Goal: Task Accomplishment & Management: Manage account settings

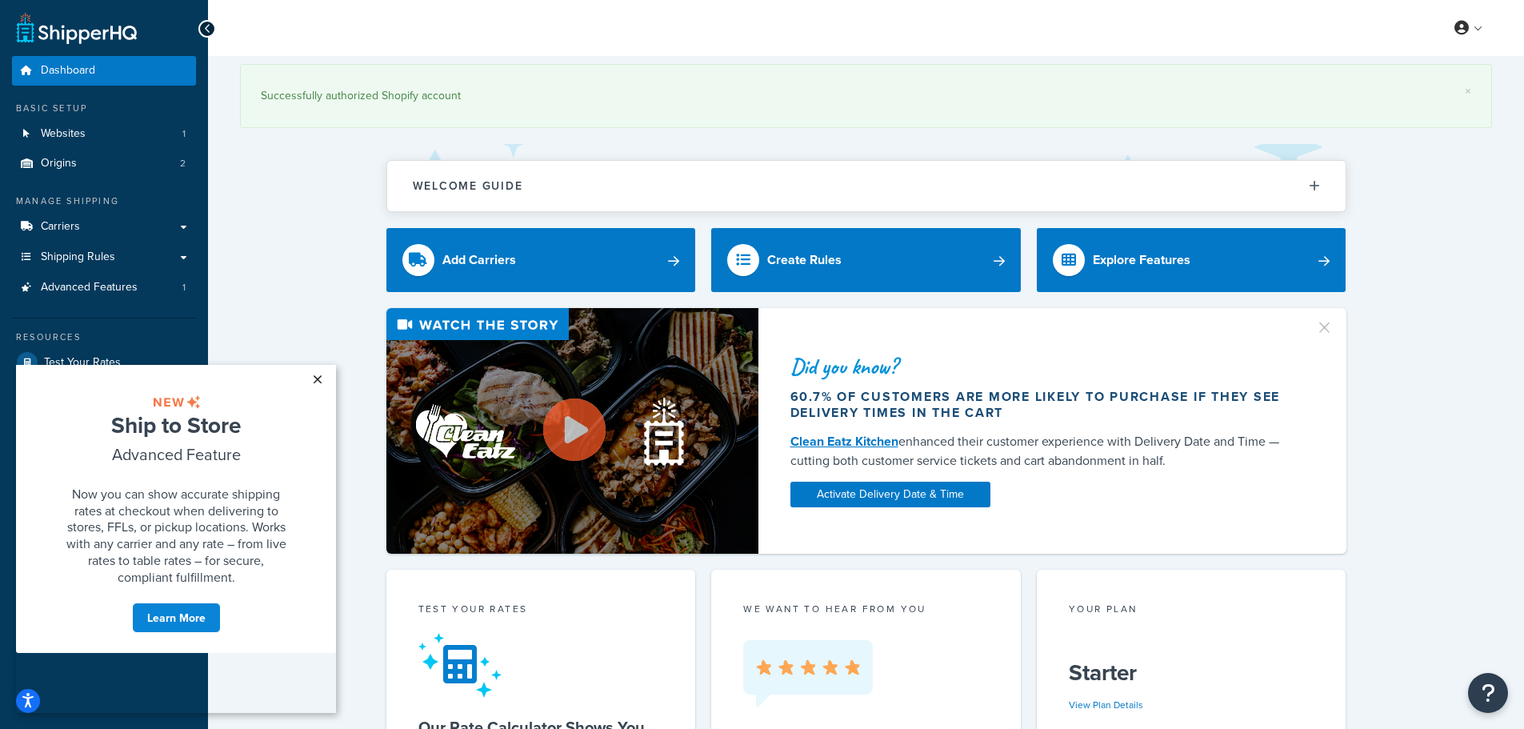
click at [316, 387] on link "×" at bounding box center [317, 379] width 28 height 29
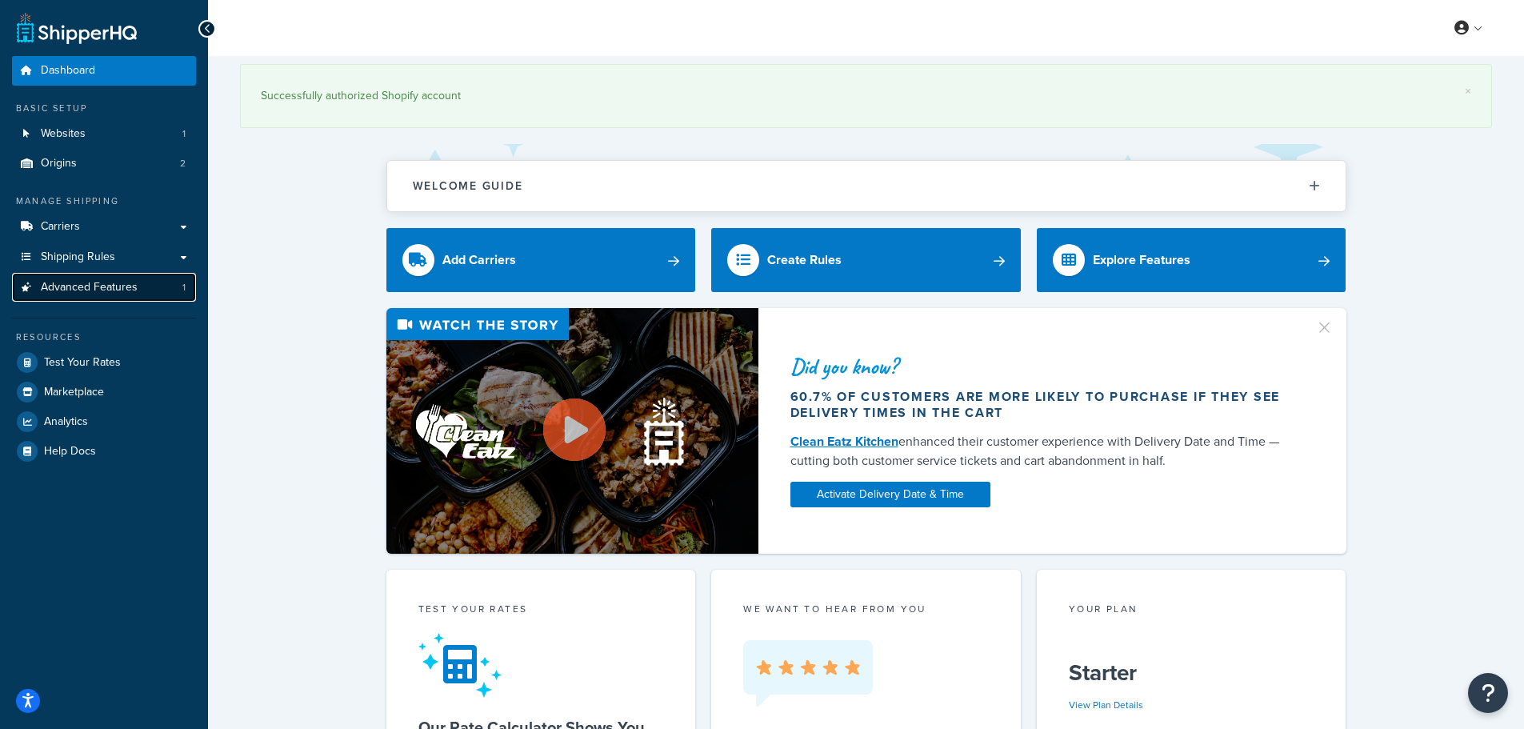
click at [78, 292] on span "Advanced Features" at bounding box center [89, 288] width 97 height 14
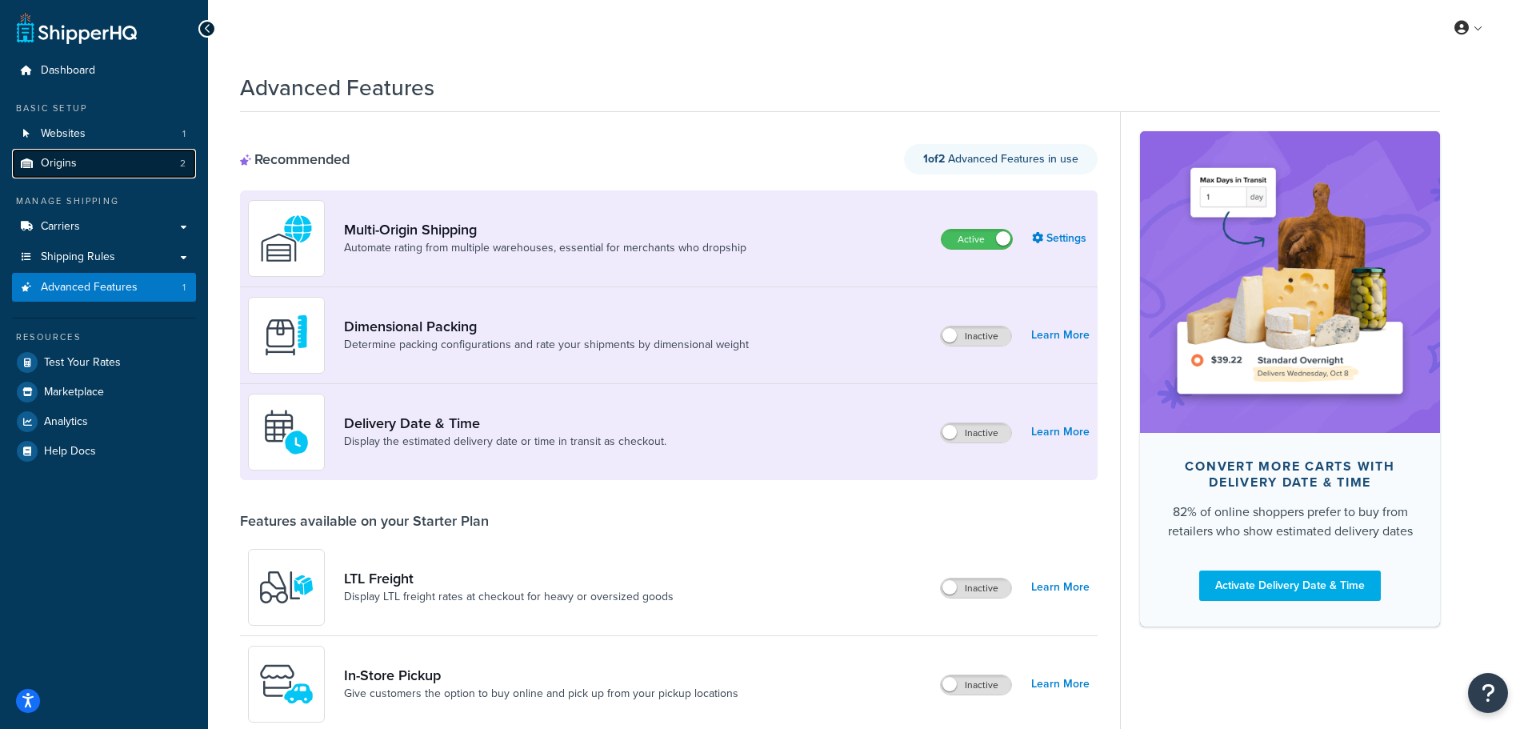
click at [66, 167] on span "Origins" at bounding box center [59, 164] width 36 height 14
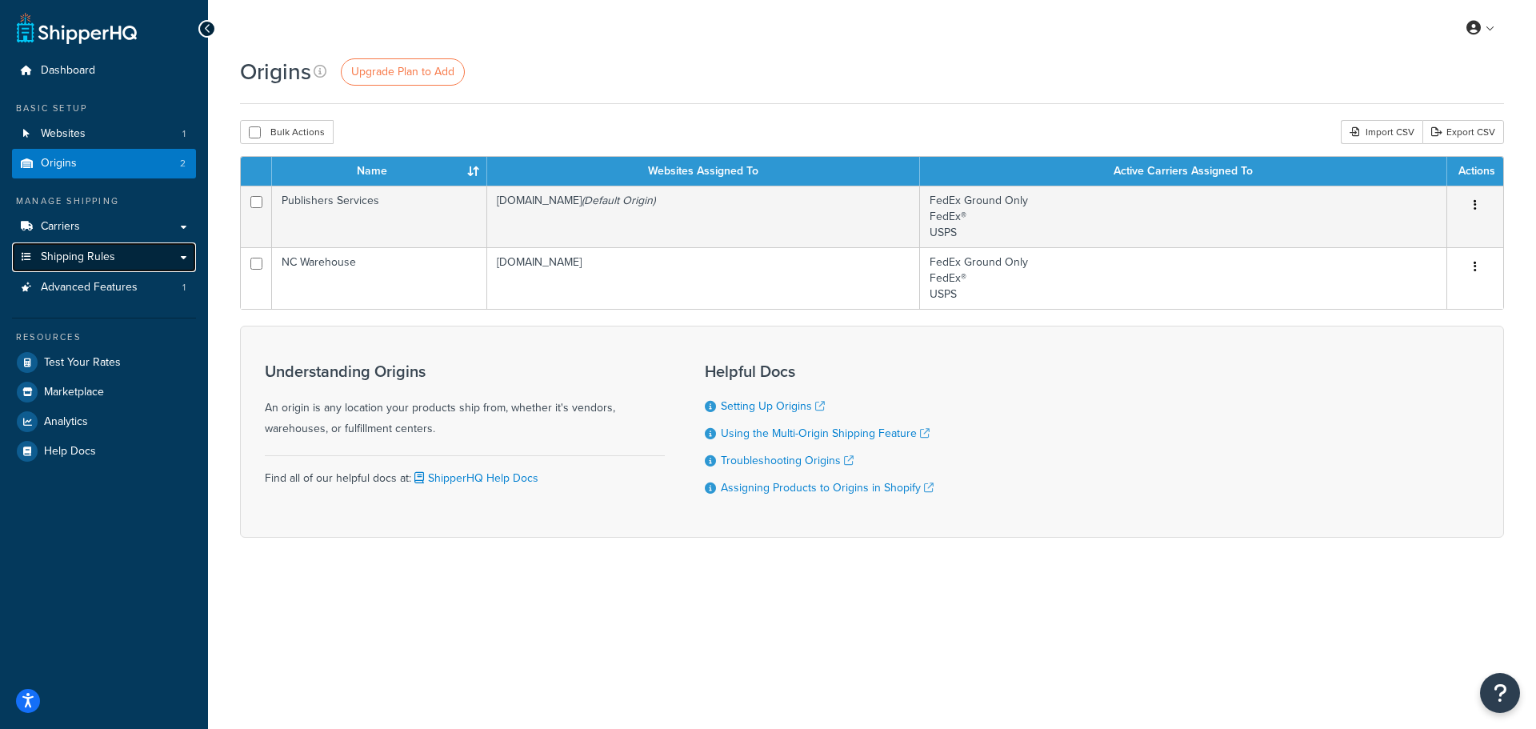
click at [66, 257] on span "Shipping Rules" at bounding box center [78, 257] width 74 height 14
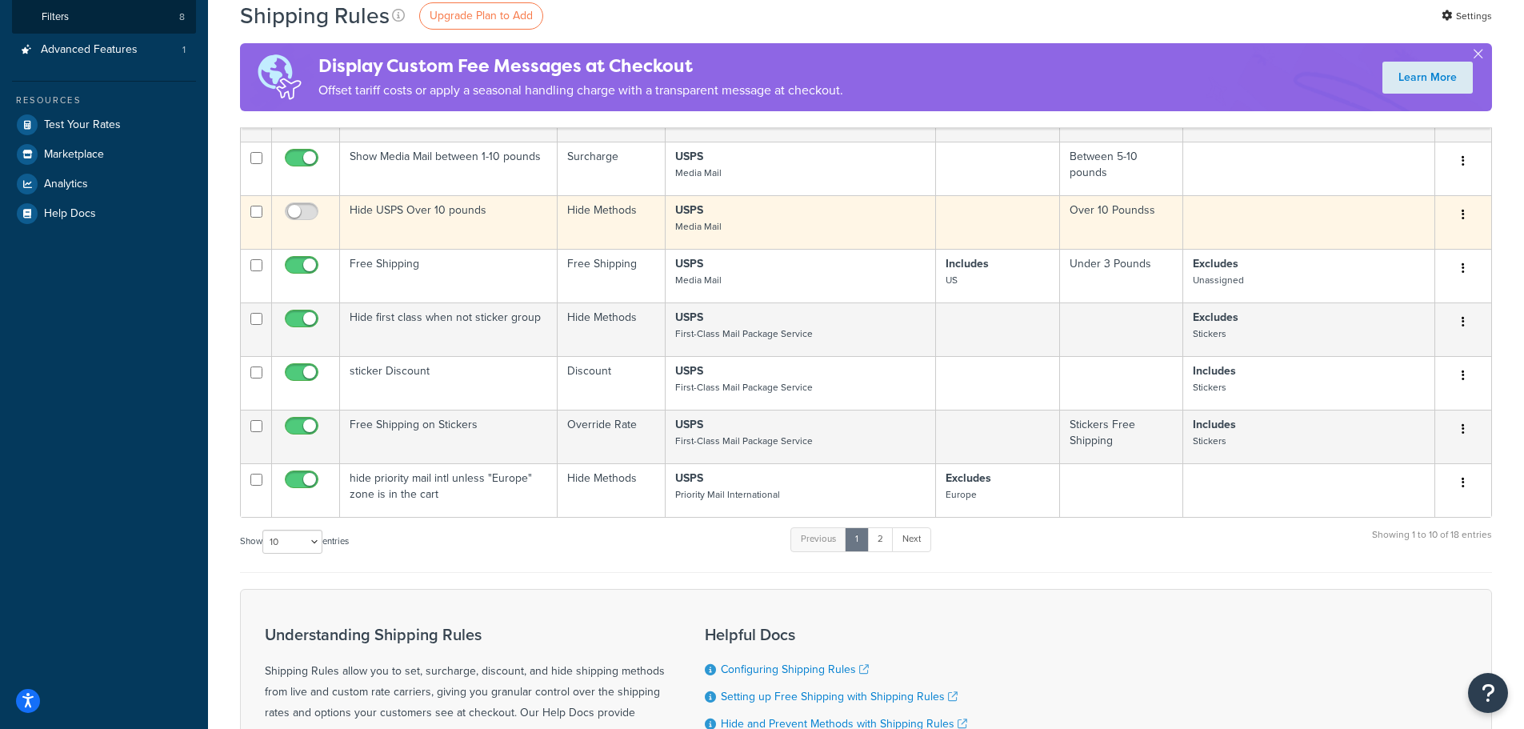
scroll to position [400, 0]
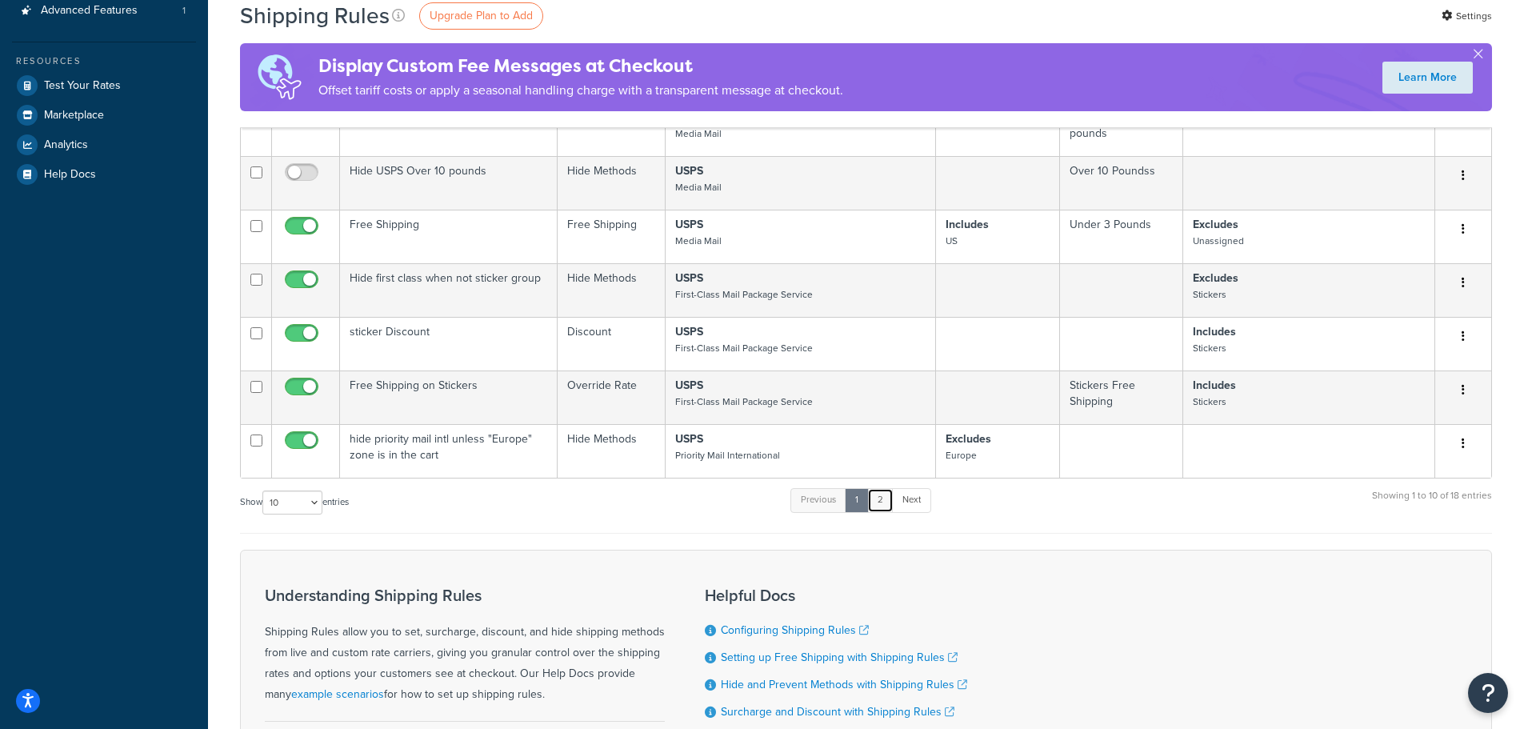
click at [880, 506] on link "2" at bounding box center [880, 500] width 26 height 24
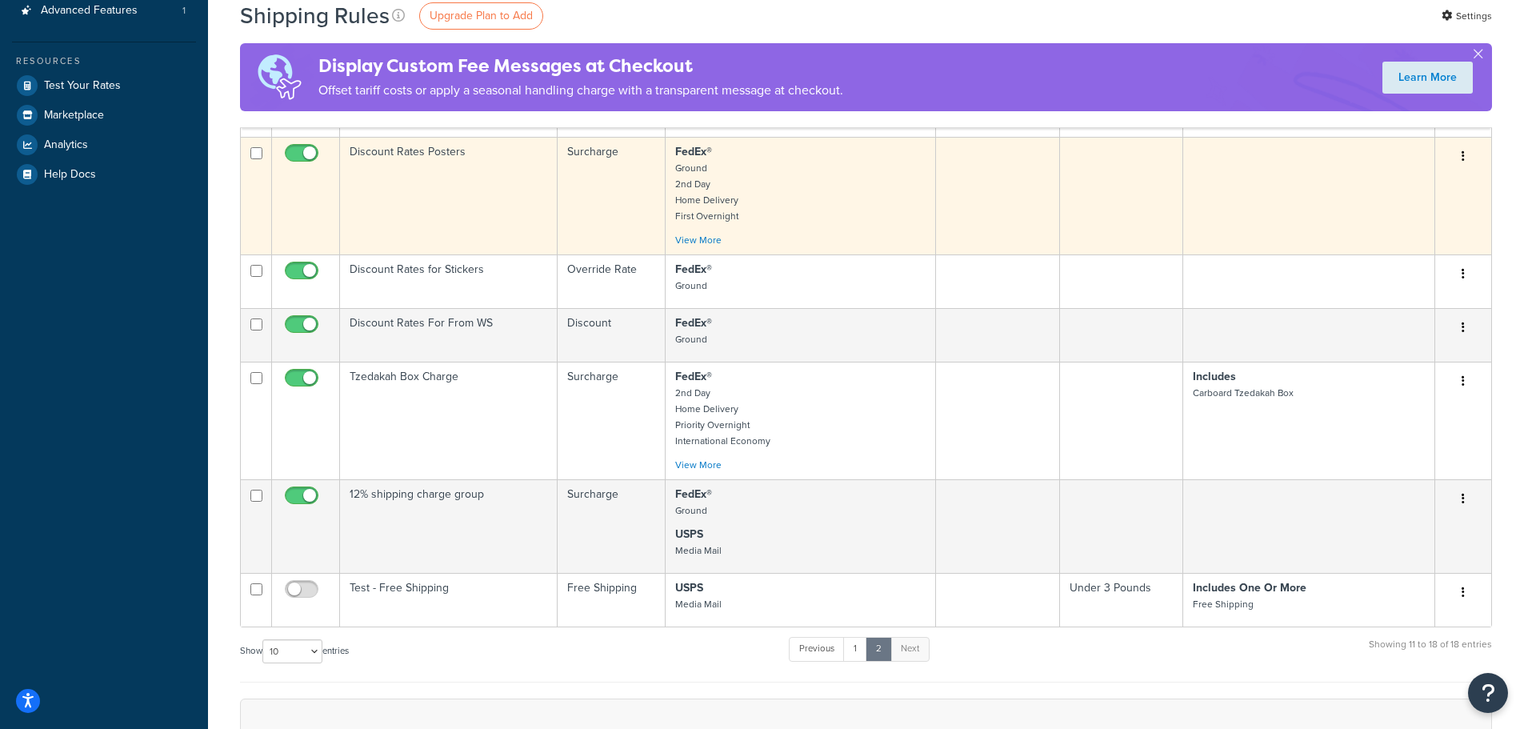
click at [436, 157] on td "Discount Rates Posters" at bounding box center [449, 196] width 218 height 118
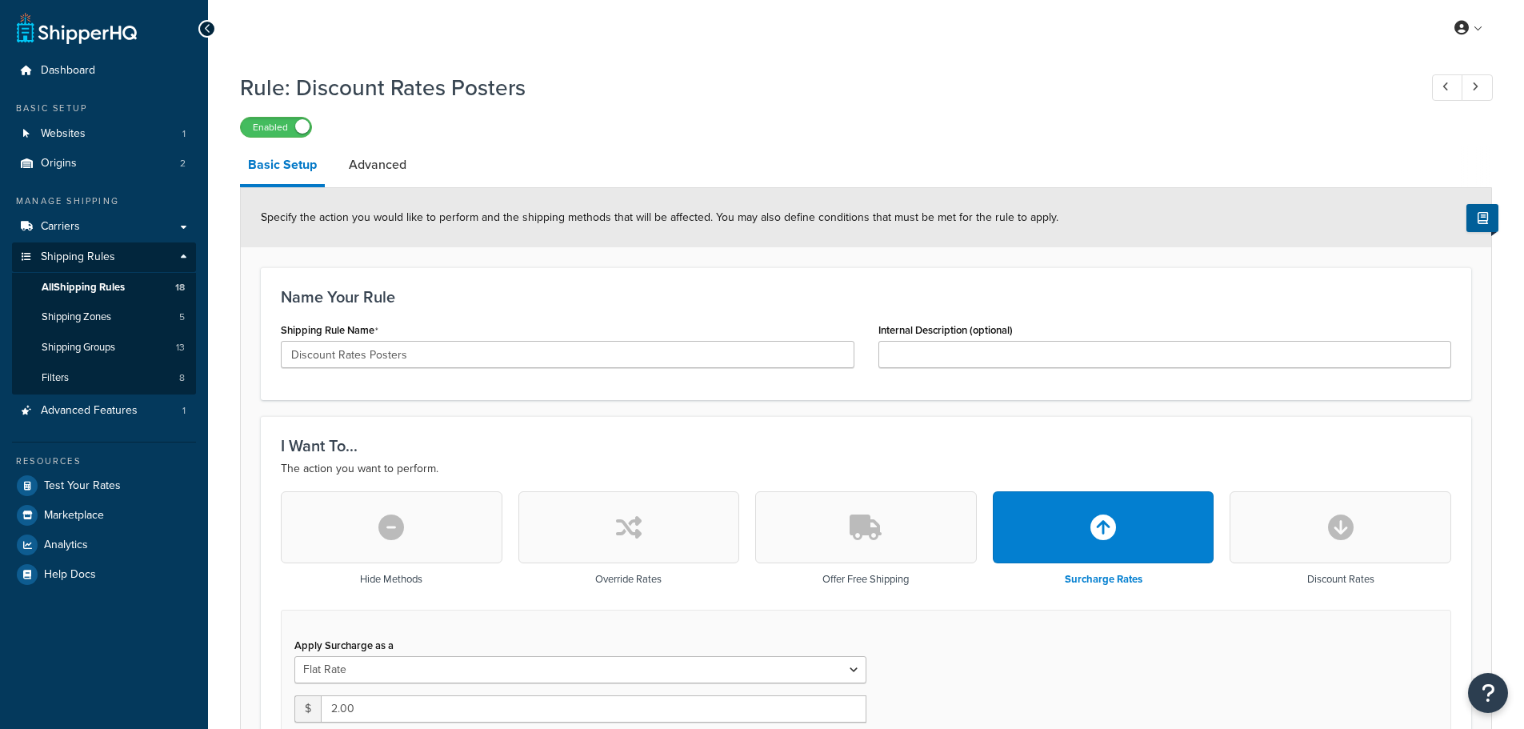
select select "SHIPPING_GROUP"
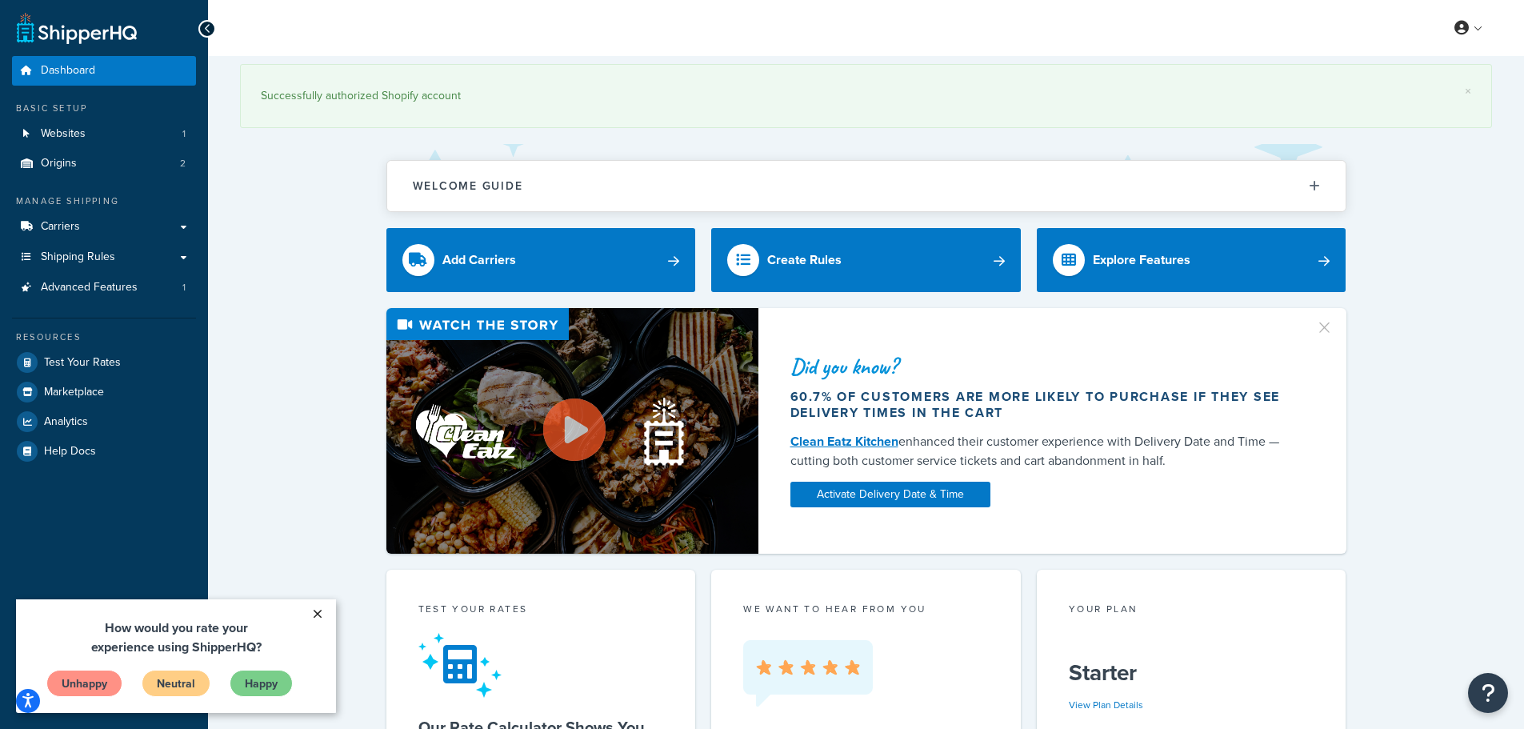
click at [323, 618] on link "×" at bounding box center [317, 613] width 28 height 29
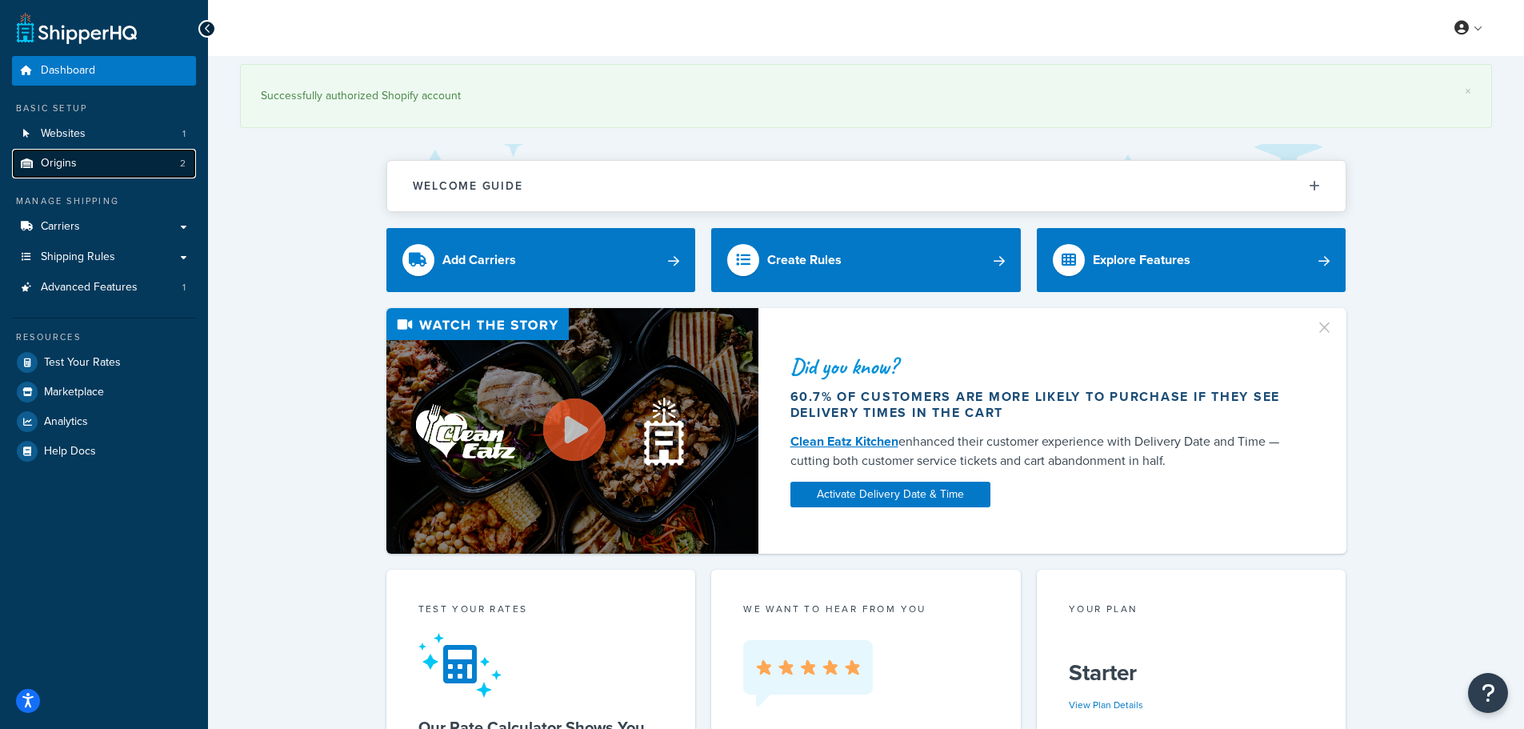
click at [114, 160] on link "Origins 2" at bounding box center [104, 164] width 184 height 30
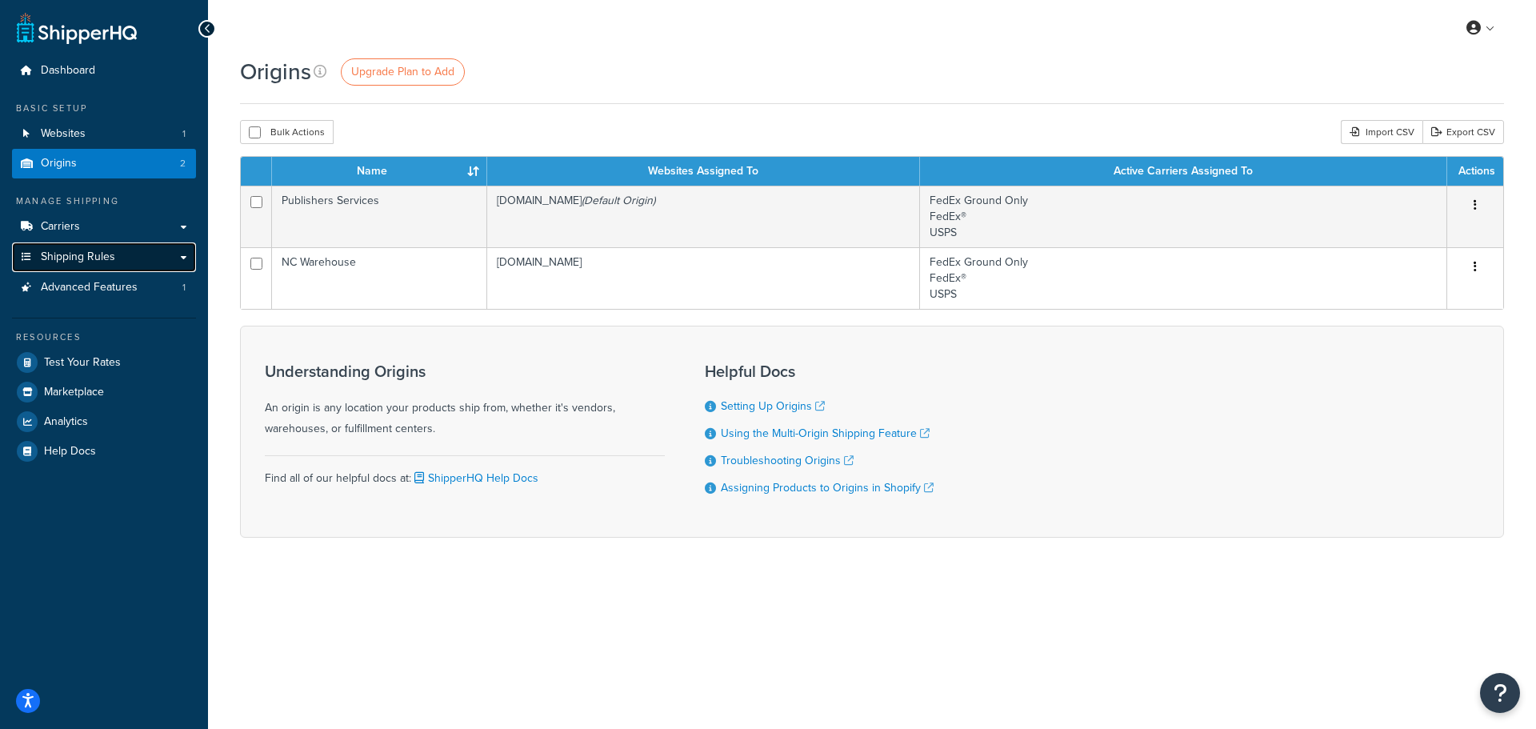
click at [106, 258] on span "Shipping Rules" at bounding box center [78, 257] width 74 height 14
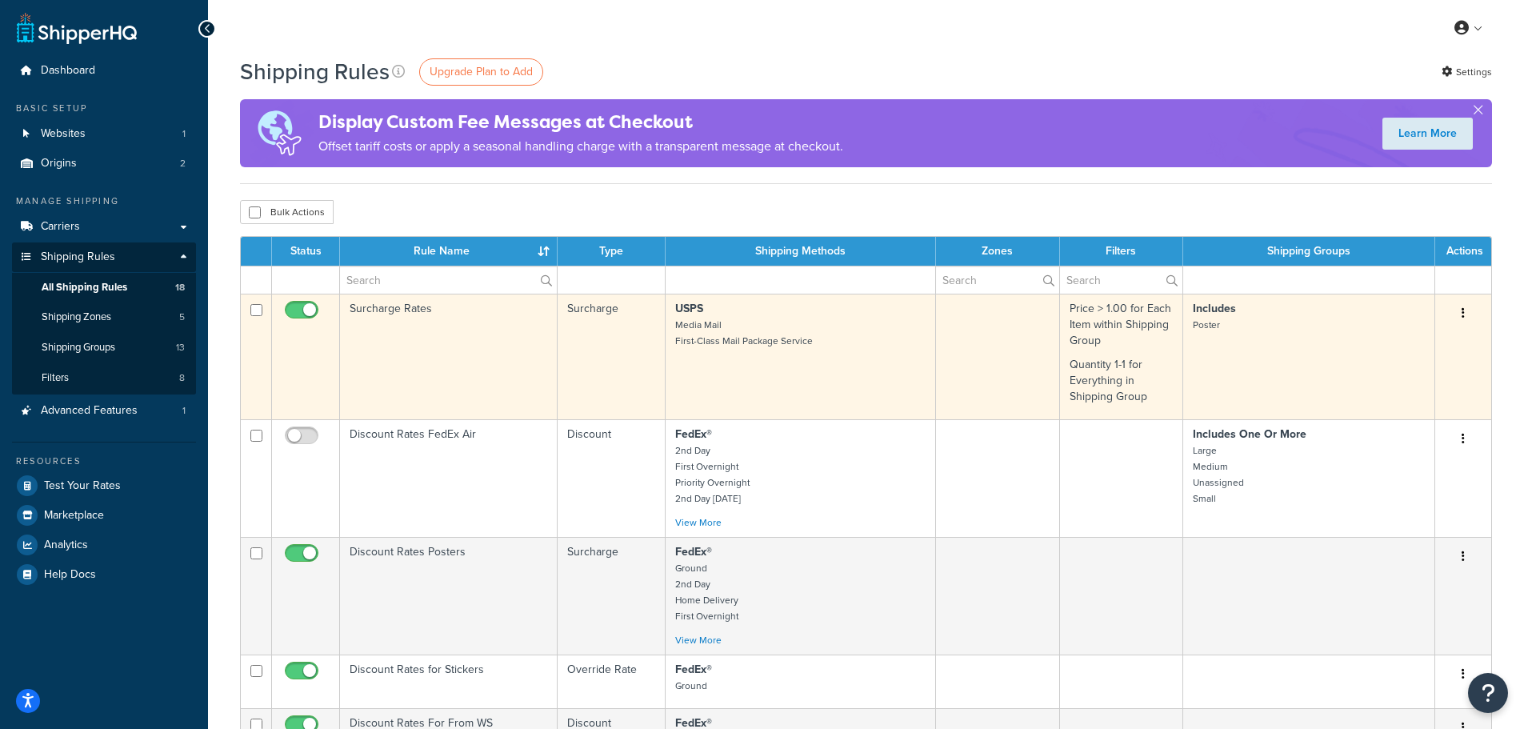
click at [418, 310] on td "Surcharge Rates" at bounding box center [449, 357] width 218 height 126
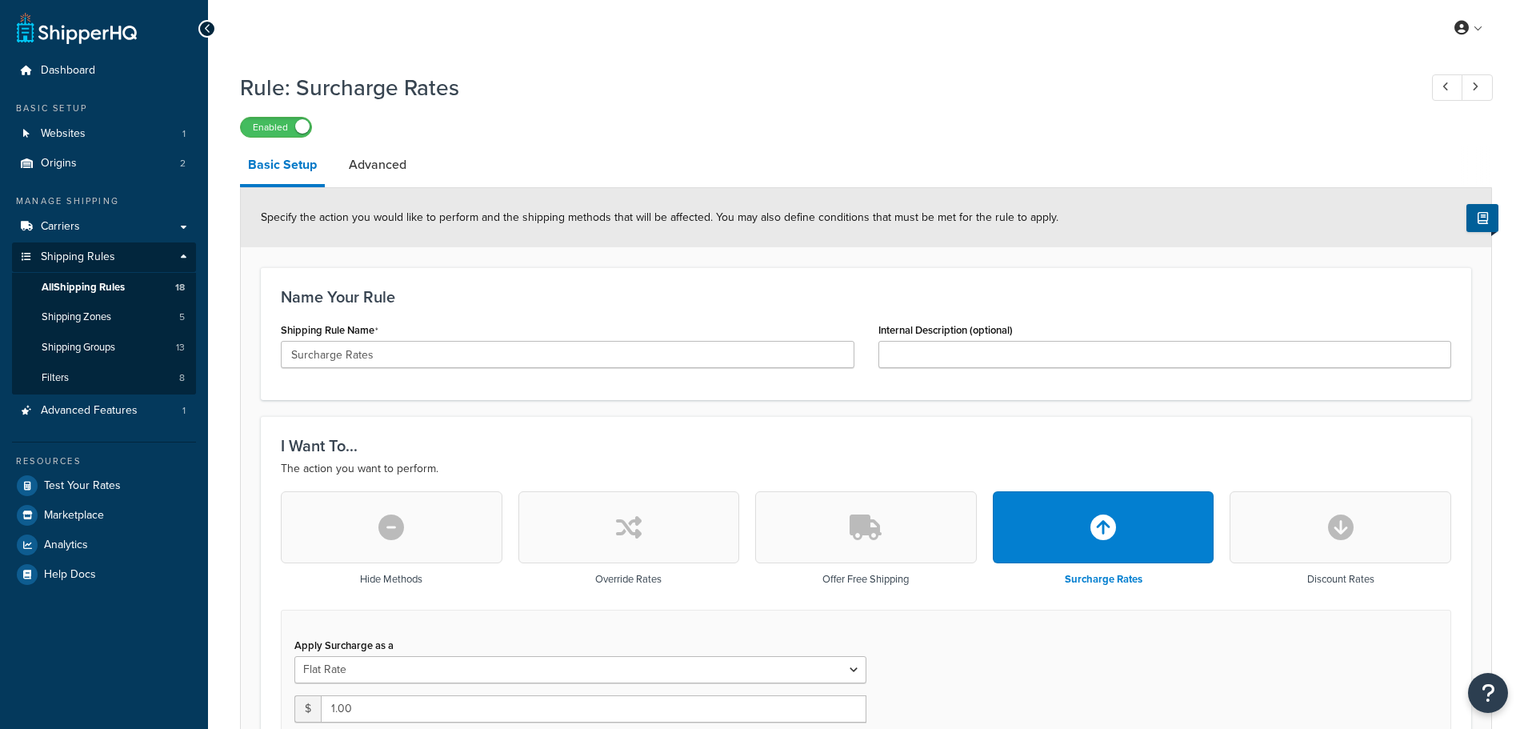
select select "CART"
click at [99, 342] on span "Shipping Groups" at bounding box center [79, 348] width 74 height 14
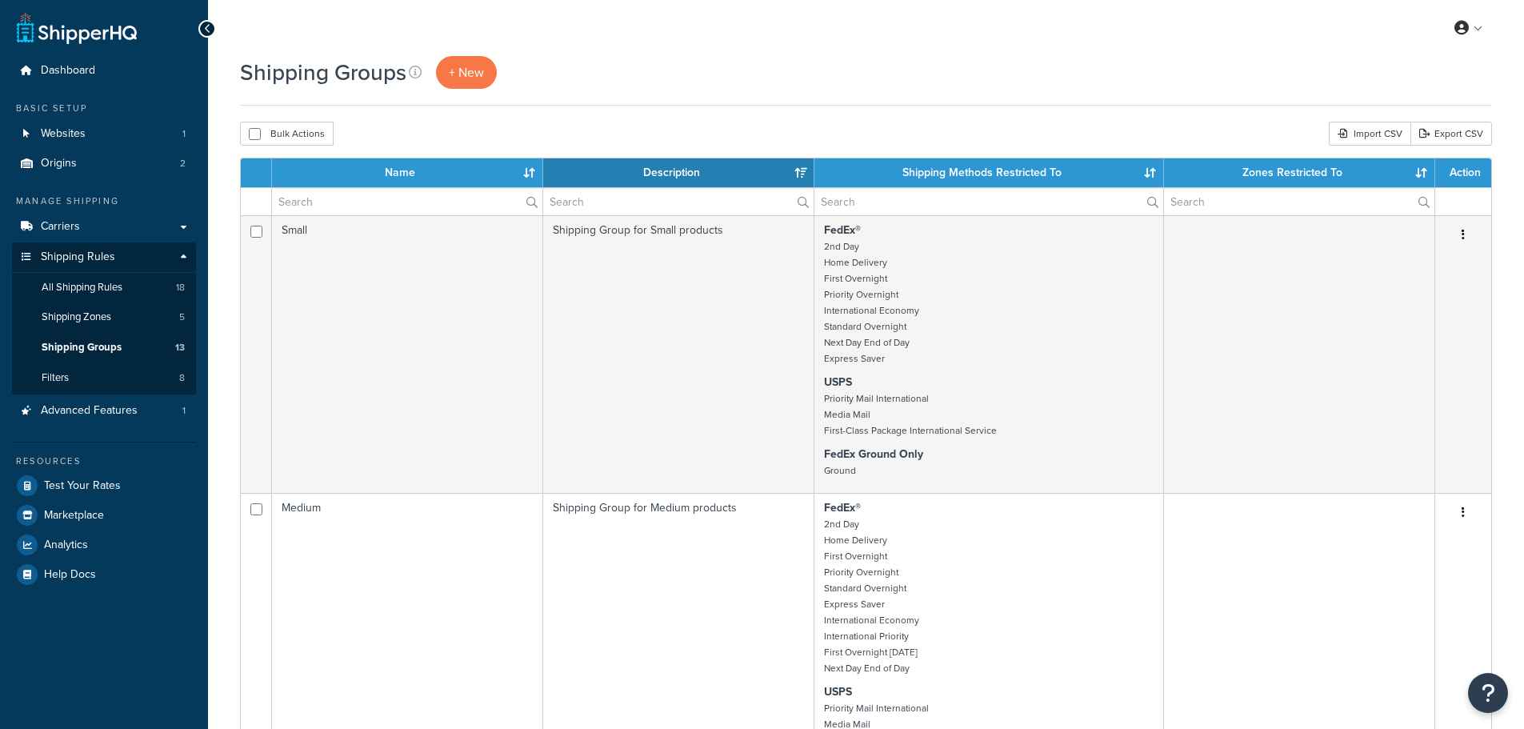
select select "15"
click at [463, 71] on span "+ New" at bounding box center [466, 72] width 35 height 18
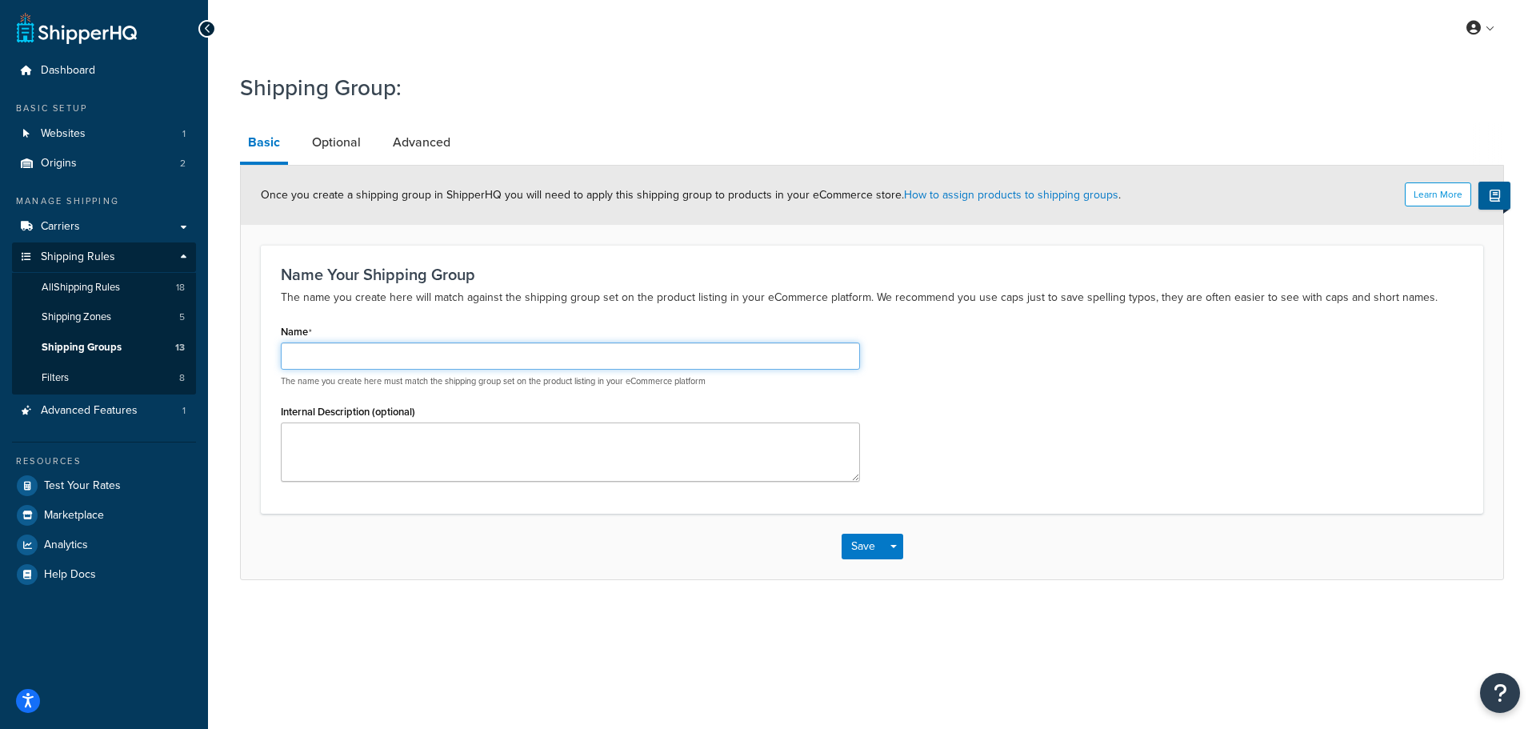
click at [379, 354] on input "Name" at bounding box center [570, 356] width 579 height 27
type input "Ship VIA"
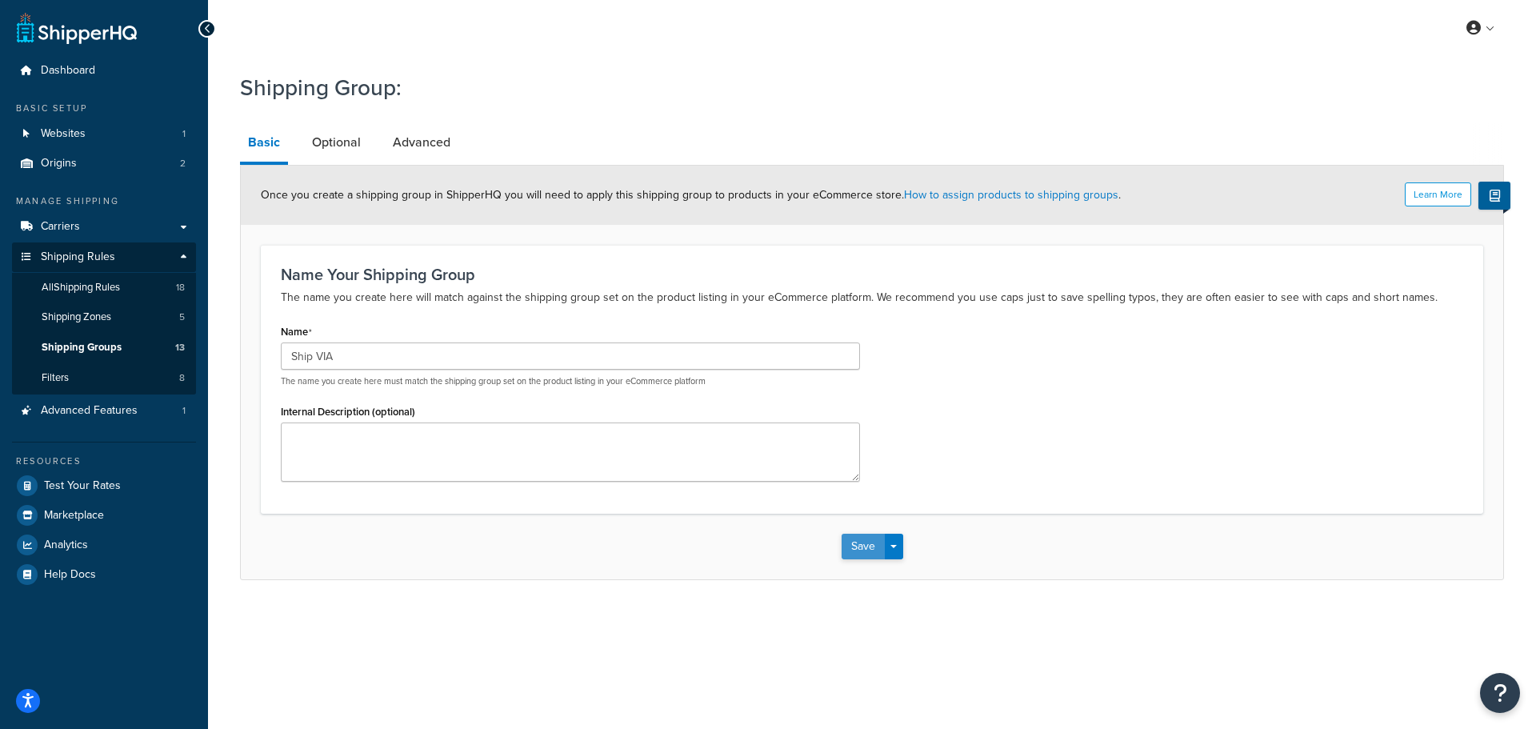
click at [871, 547] on button "Save" at bounding box center [863, 547] width 43 height 26
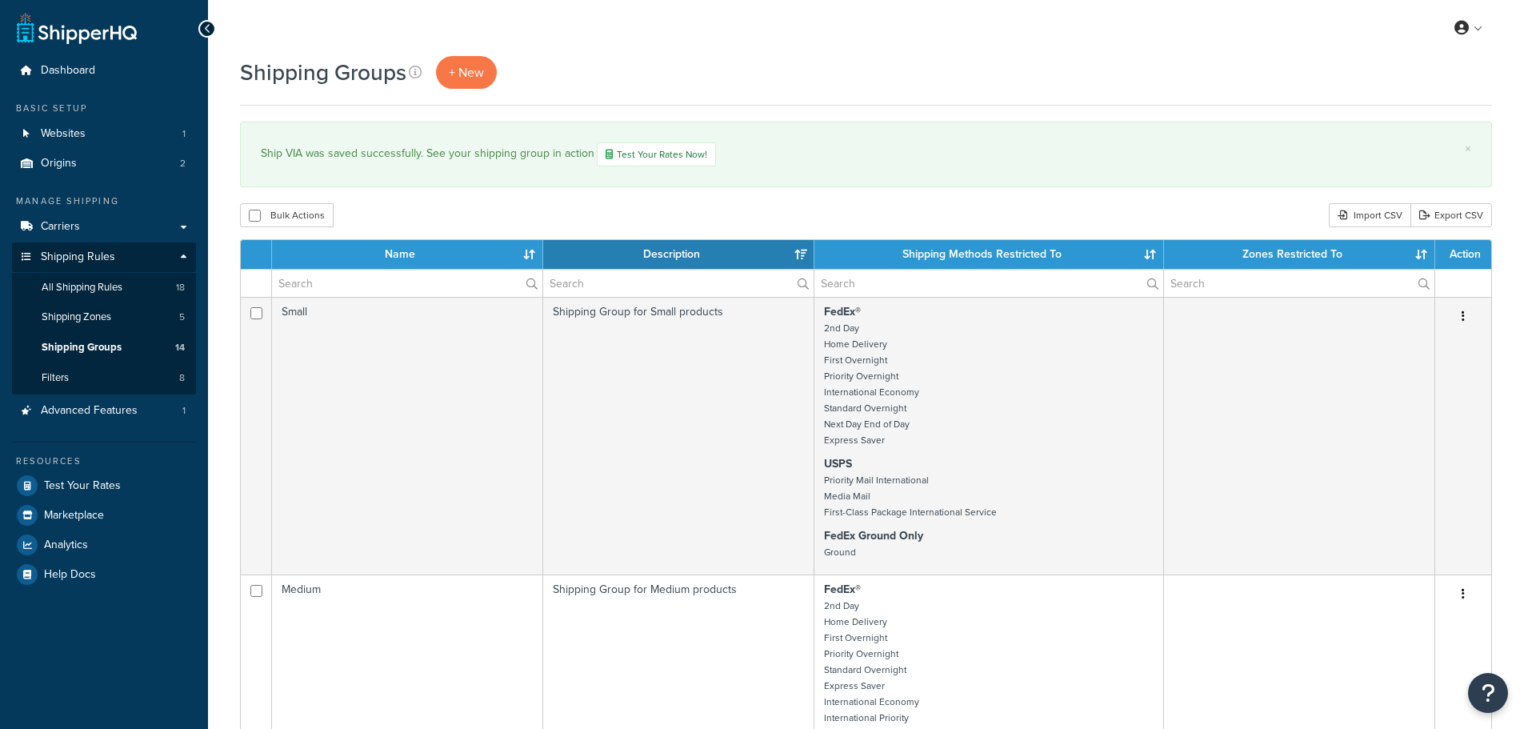
select select "15"
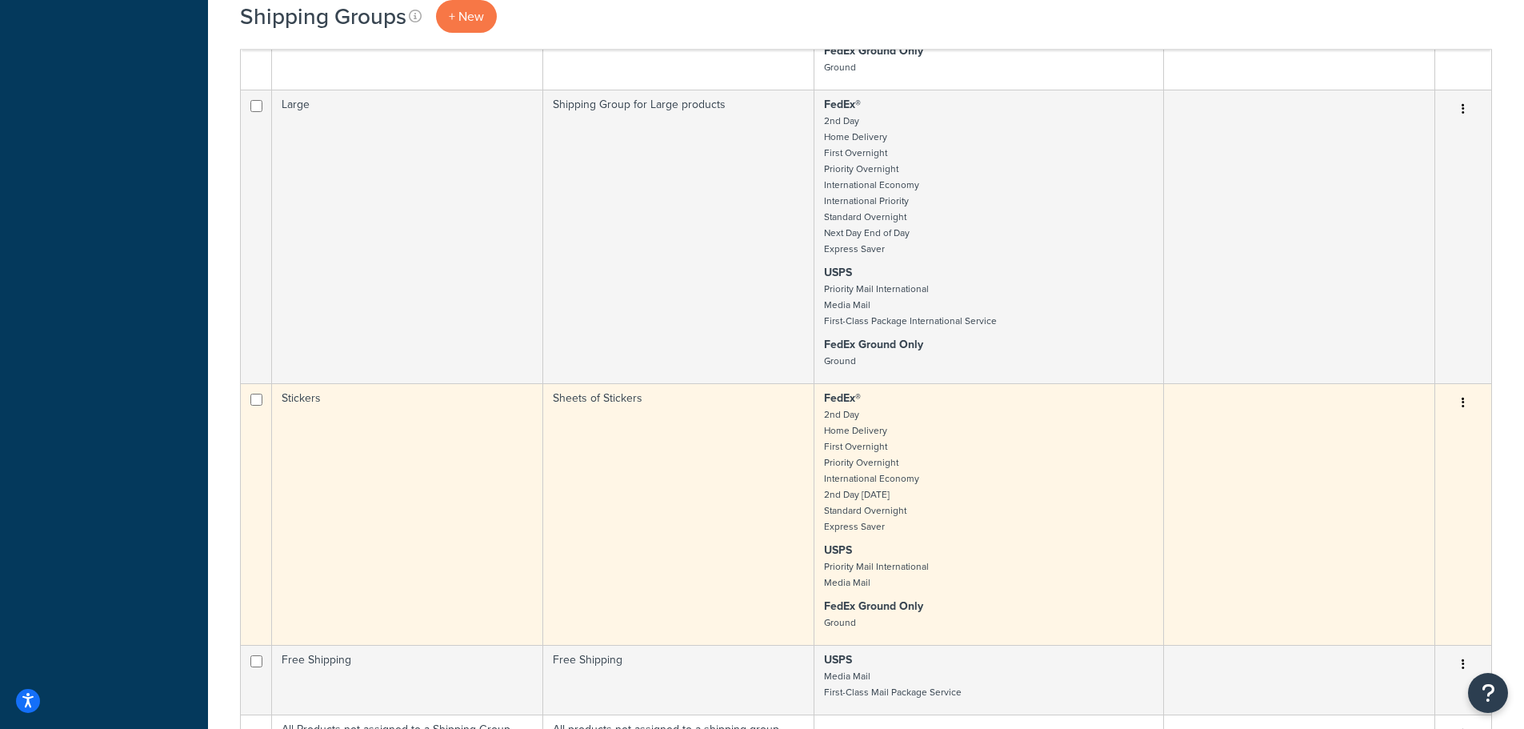
scroll to position [720, 0]
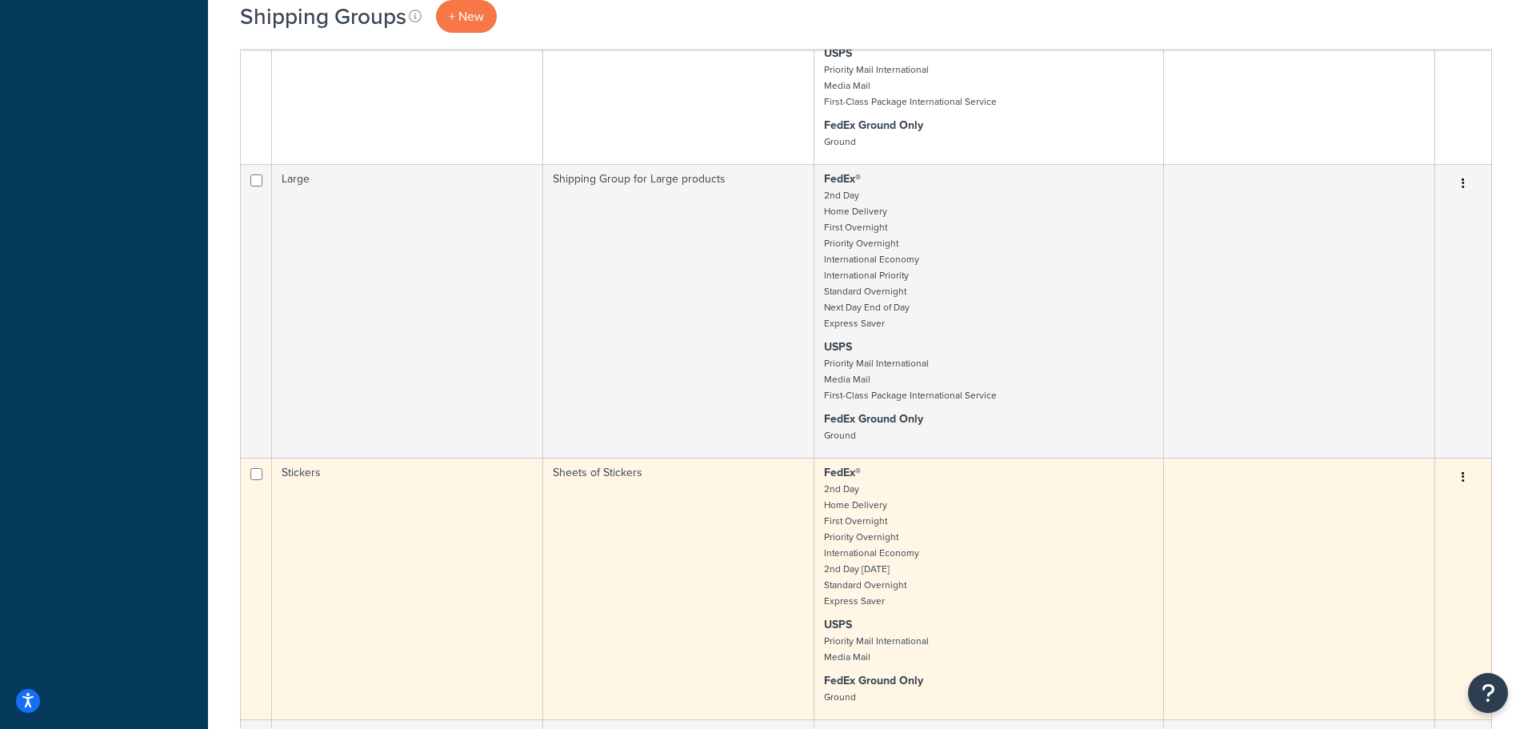
click at [297, 472] on td "Stickers" at bounding box center [407, 589] width 271 height 262
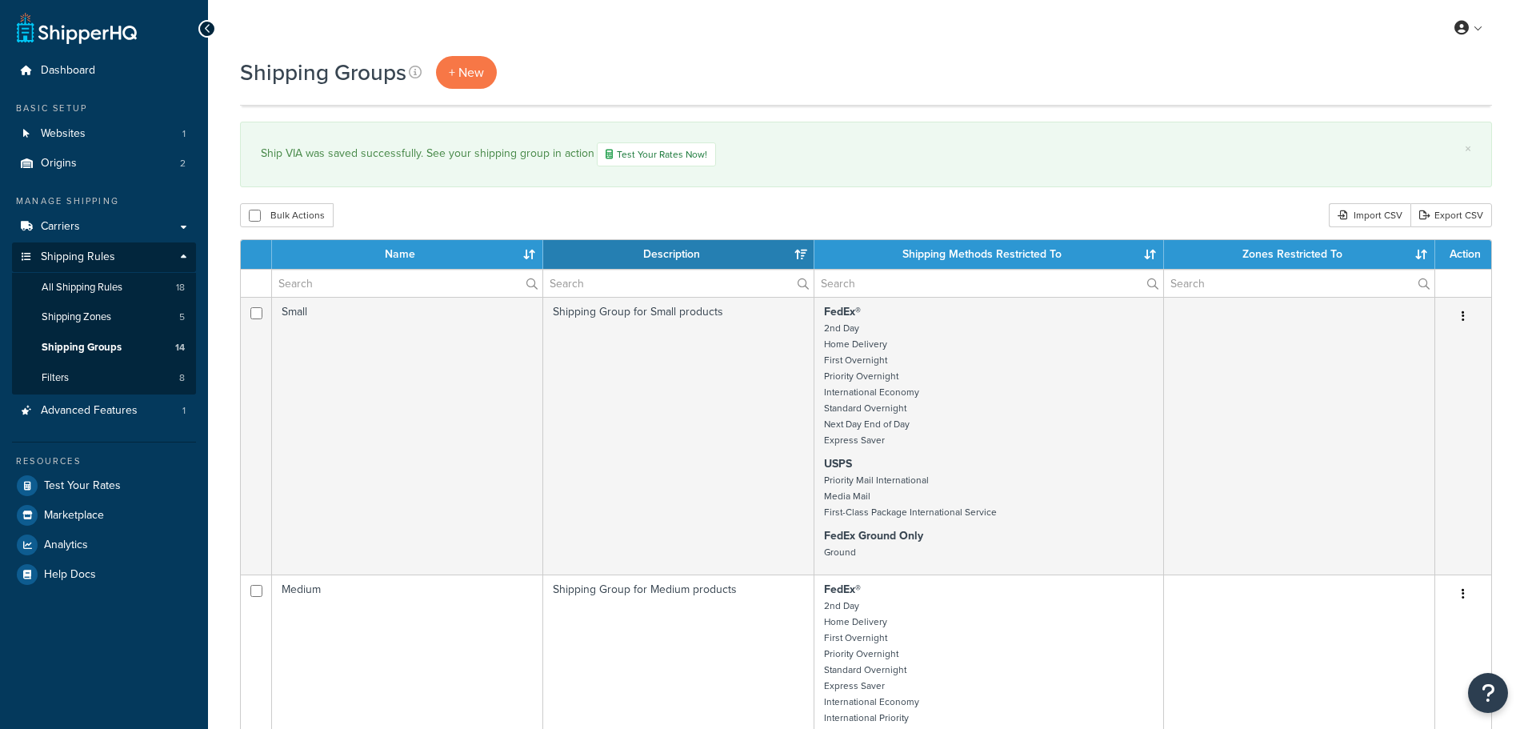
select select "15"
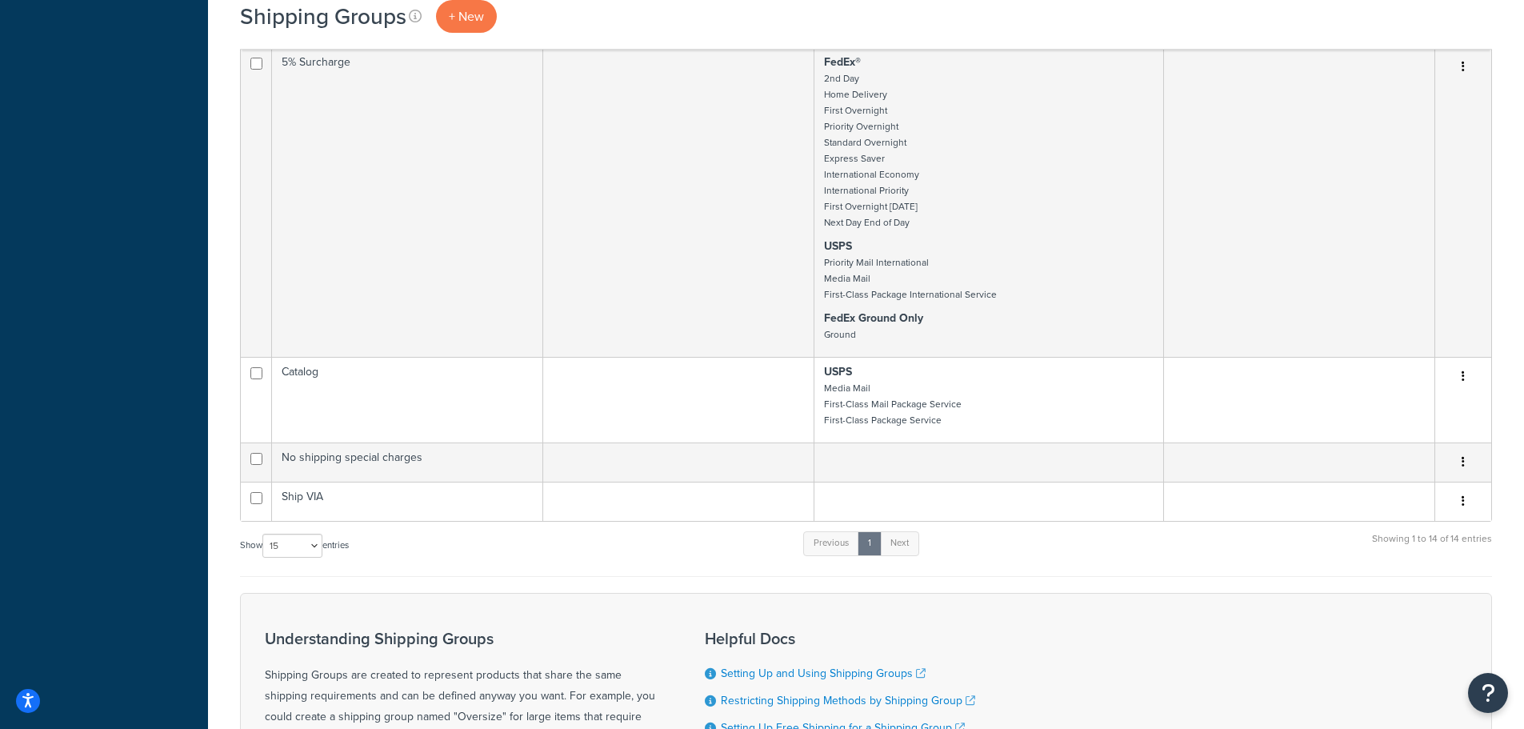
scroll to position [2641, 0]
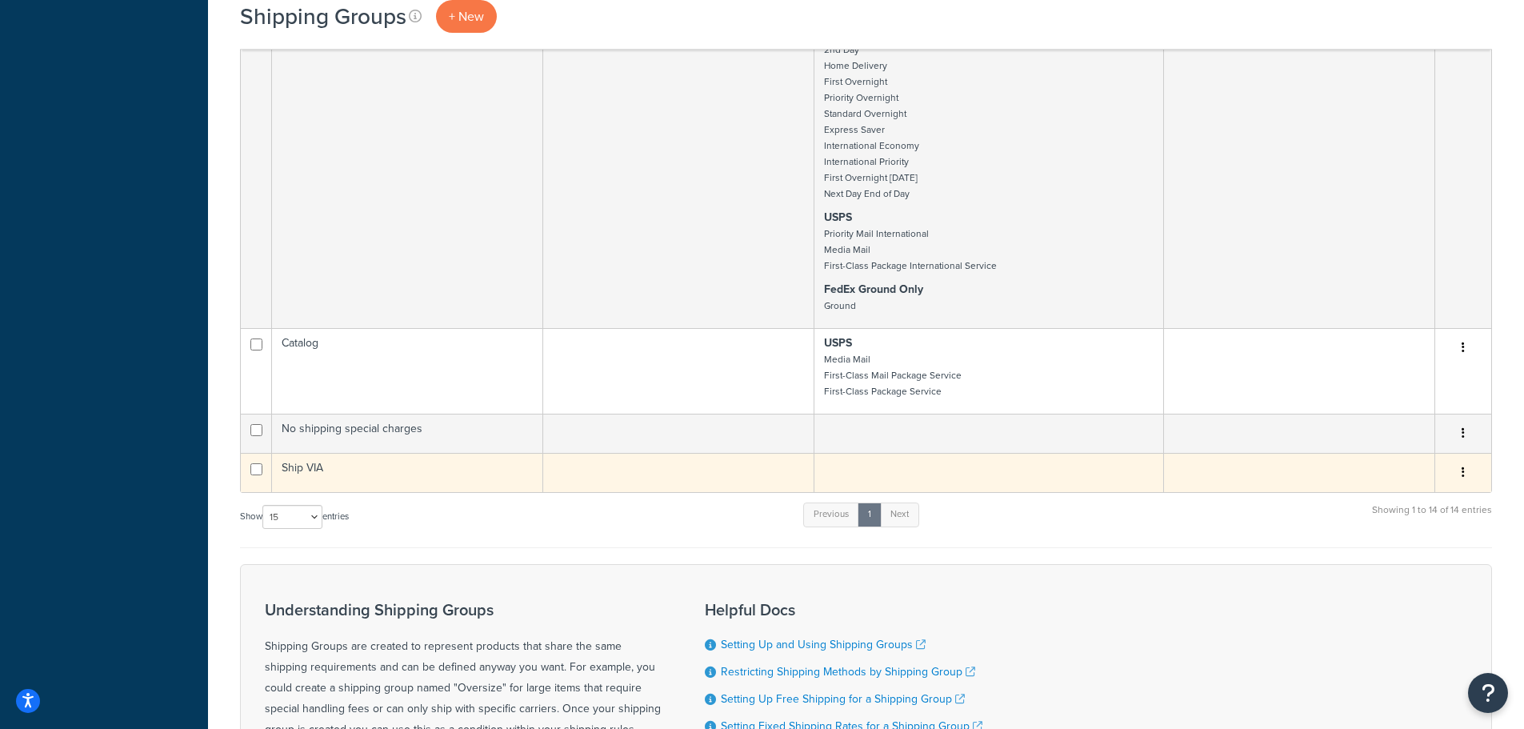
click at [324, 471] on td "Ship VIA" at bounding box center [407, 472] width 271 height 39
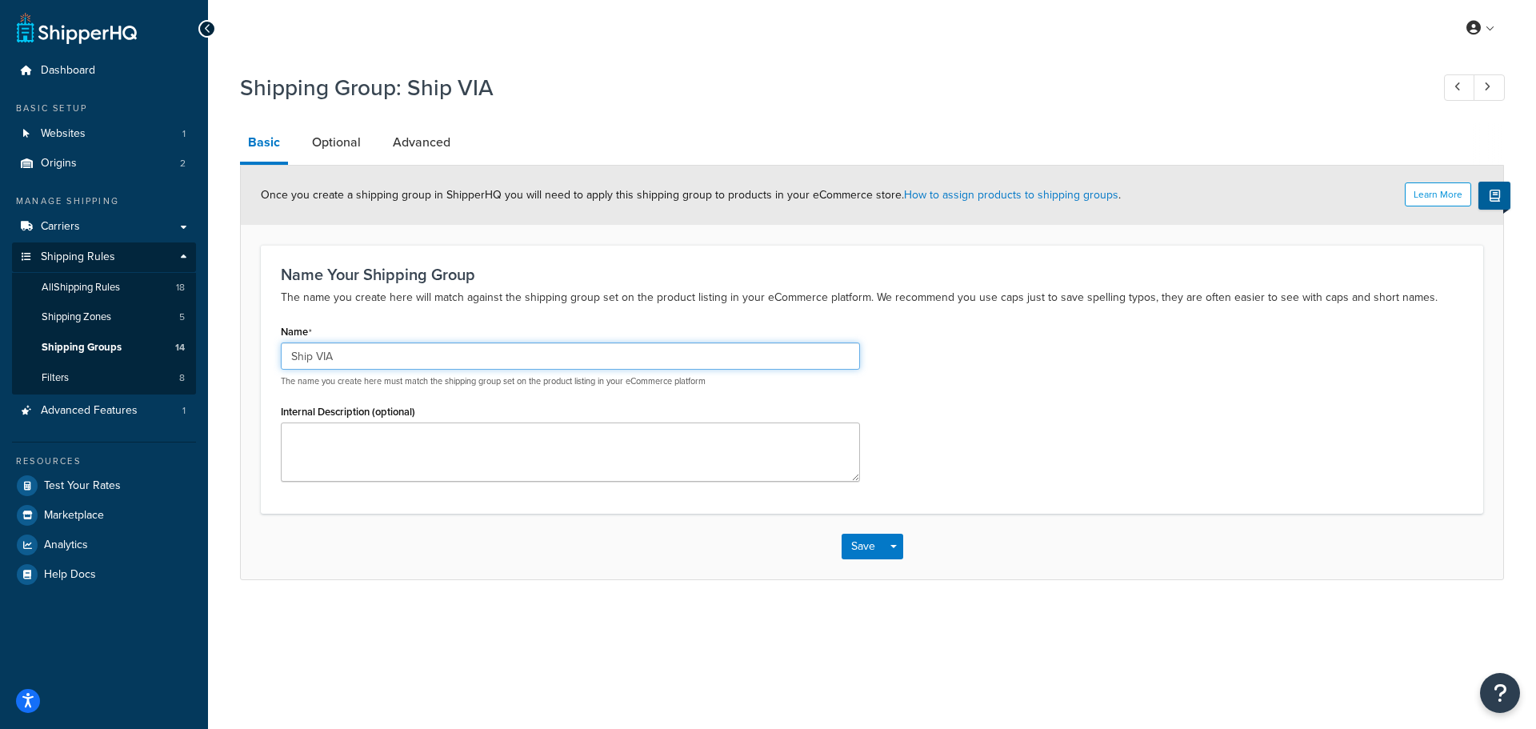
click at [335, 358] on input "Ship VIA" at bounding box center [570, 356] width 579 height 27
type input "USPS Ground Advantage"
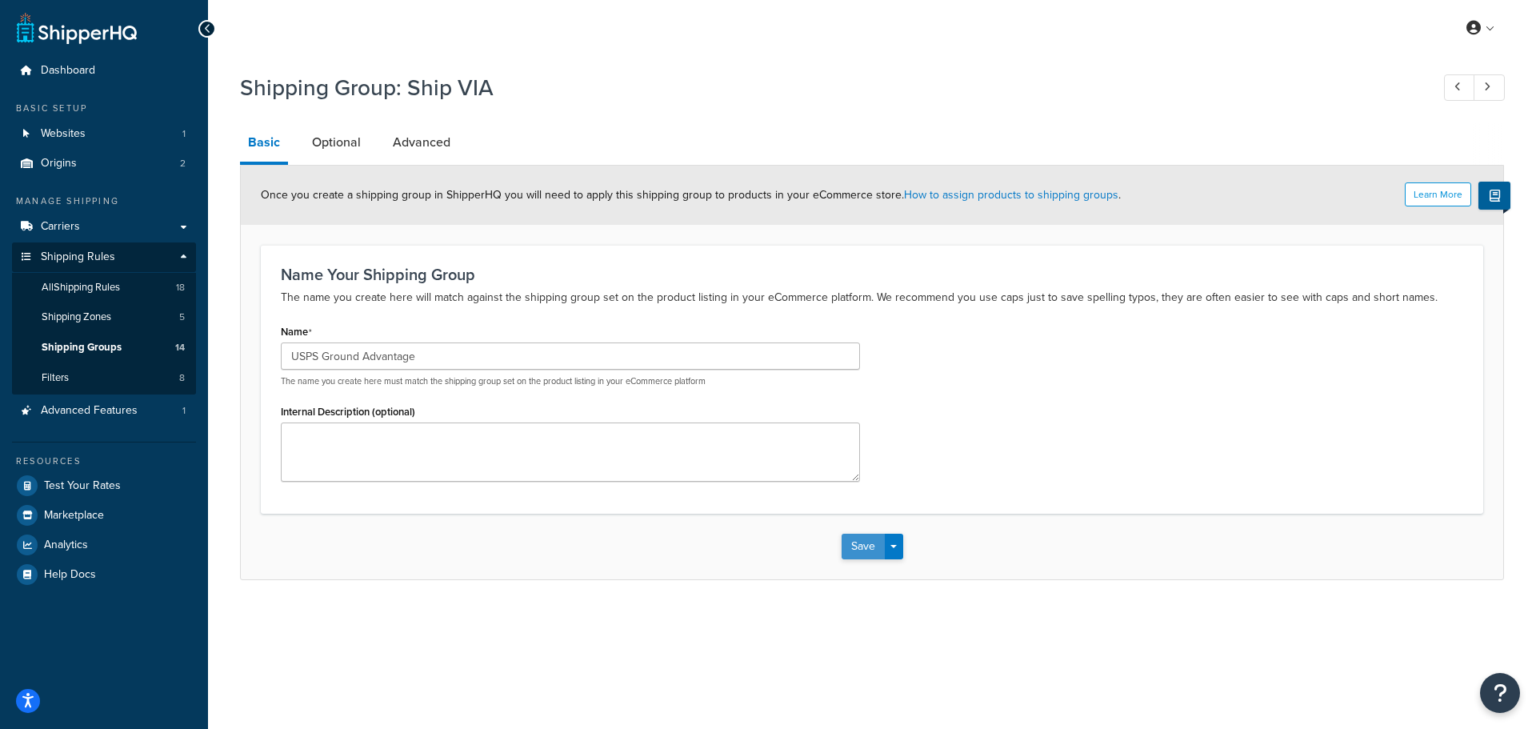
click at [866, 553] on button "Save" at bounding box center [863, 547] width 43 height 26
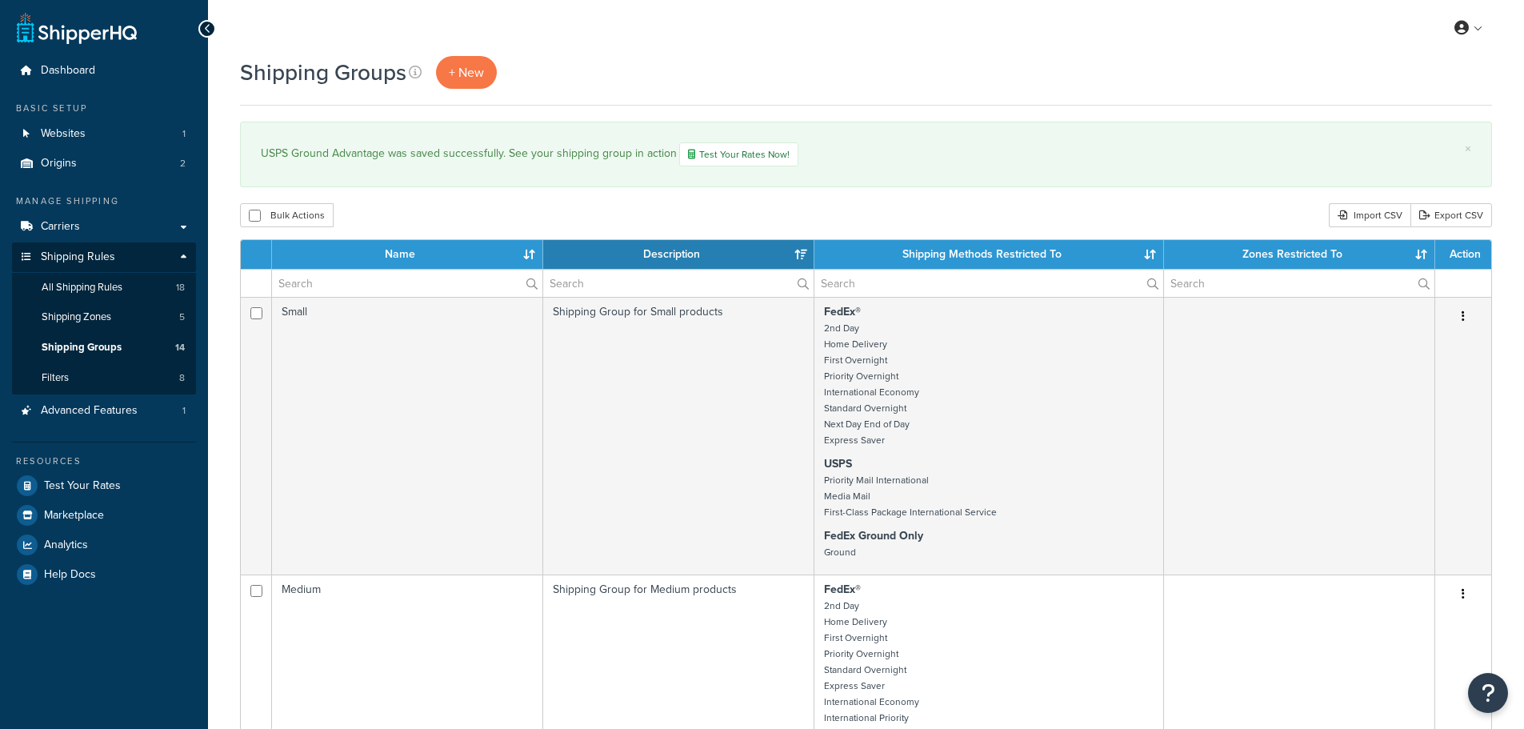
select select "15"
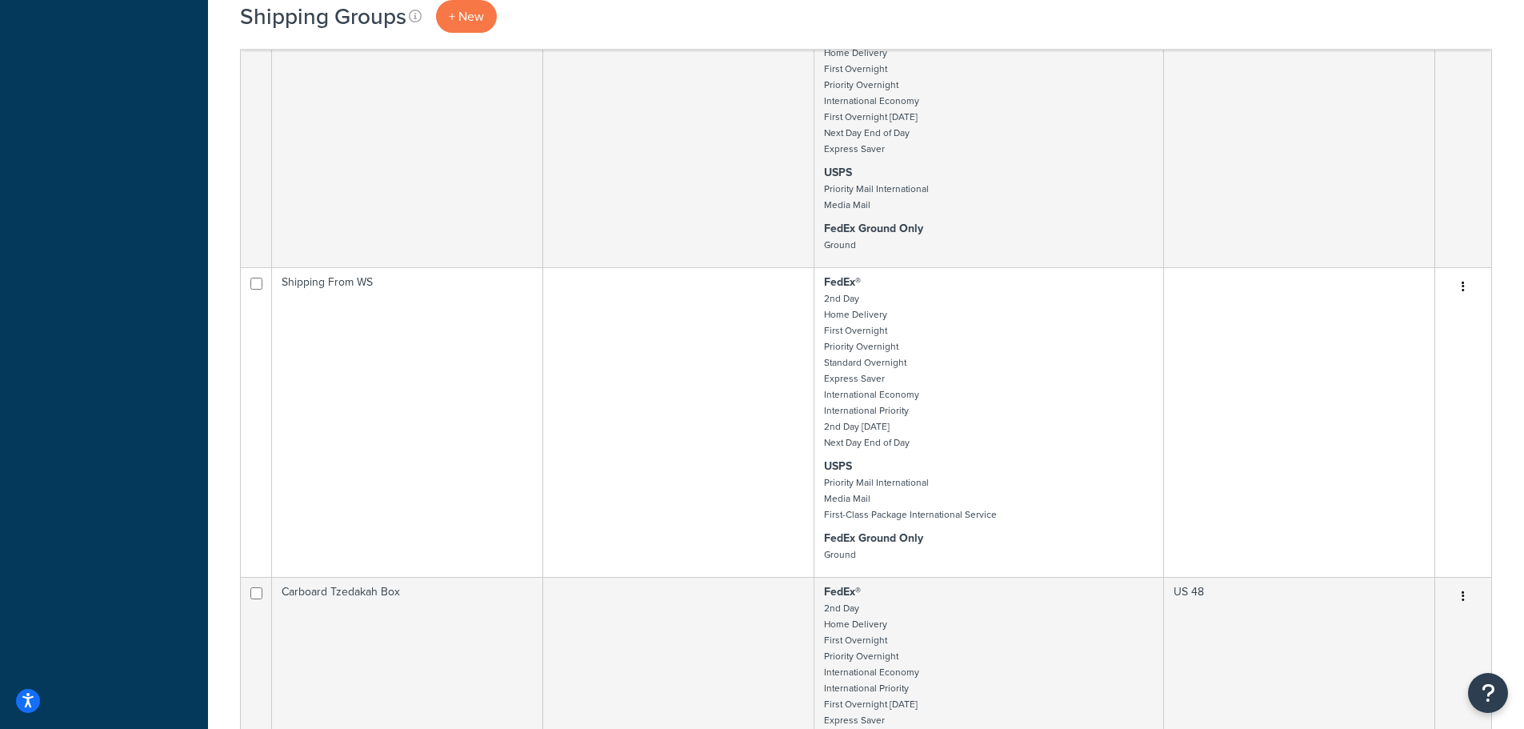
scroll to position [1681, 0]
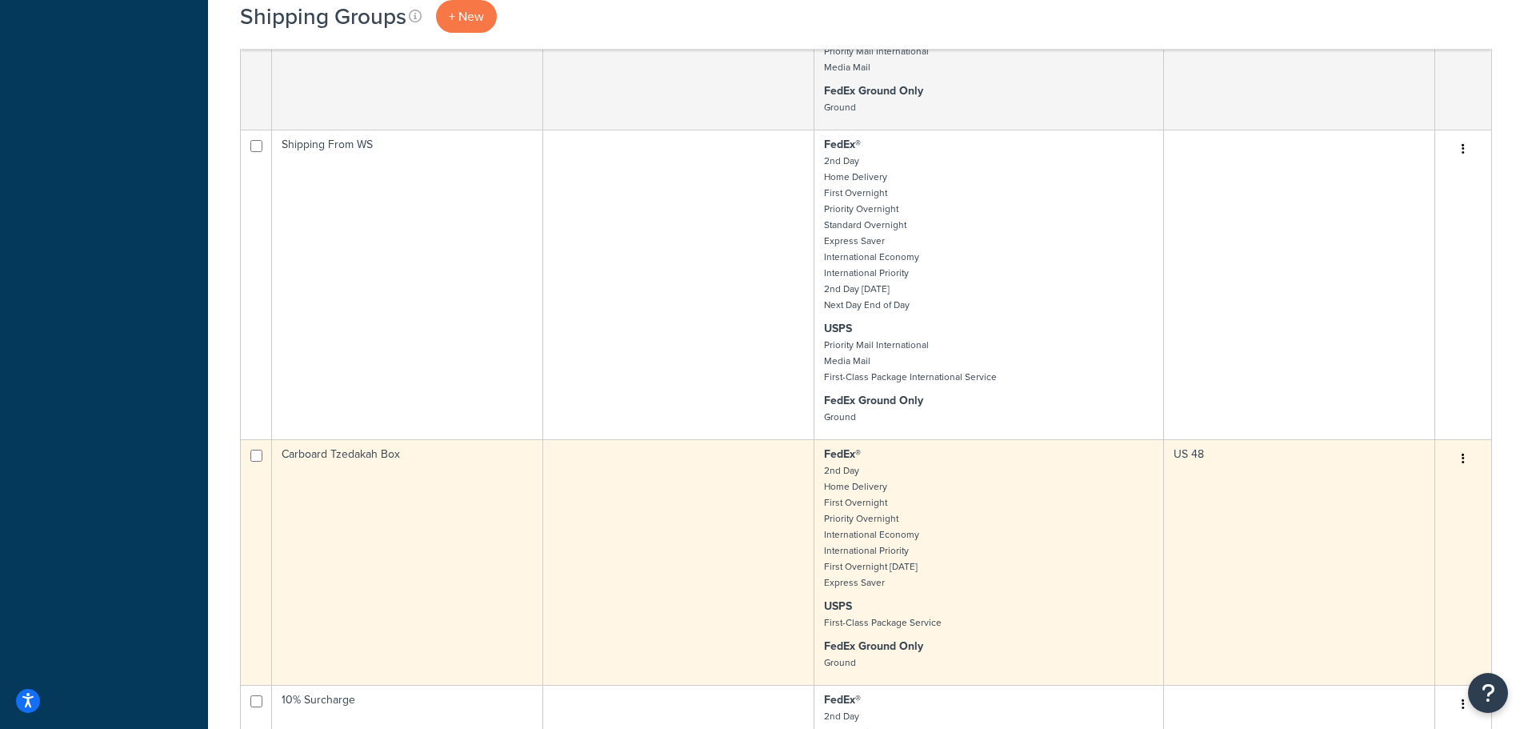
click at [366, 460] on td "Carboard Tzedakah Box" at bounding box center [407, 562] width 271 height 246
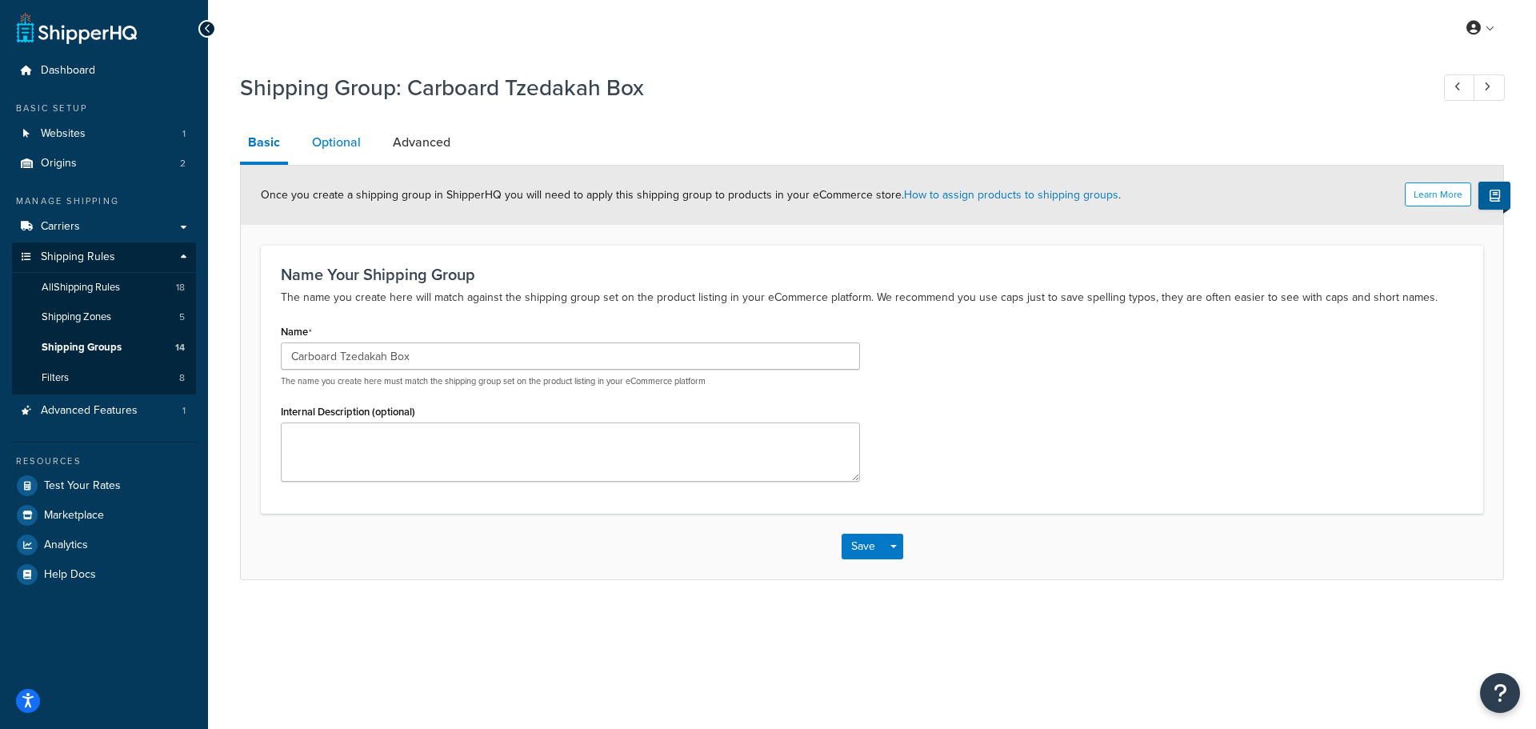
click at [341, 151] on link "Optional" at bounding box center [336, 142] width 65 height 38
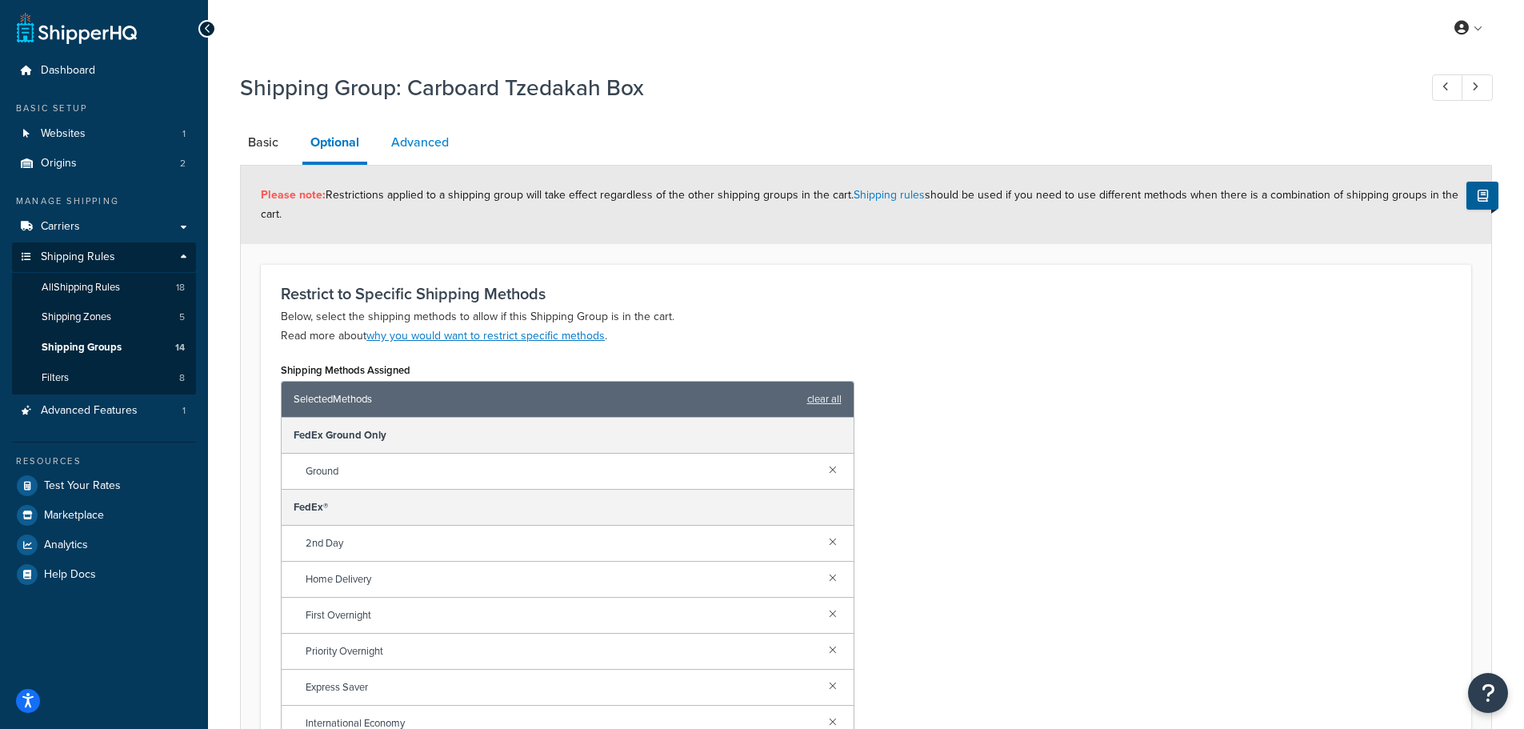
click at [435, 145] on link "Advanced" at bounding box center [420, 142] width 74 height 38
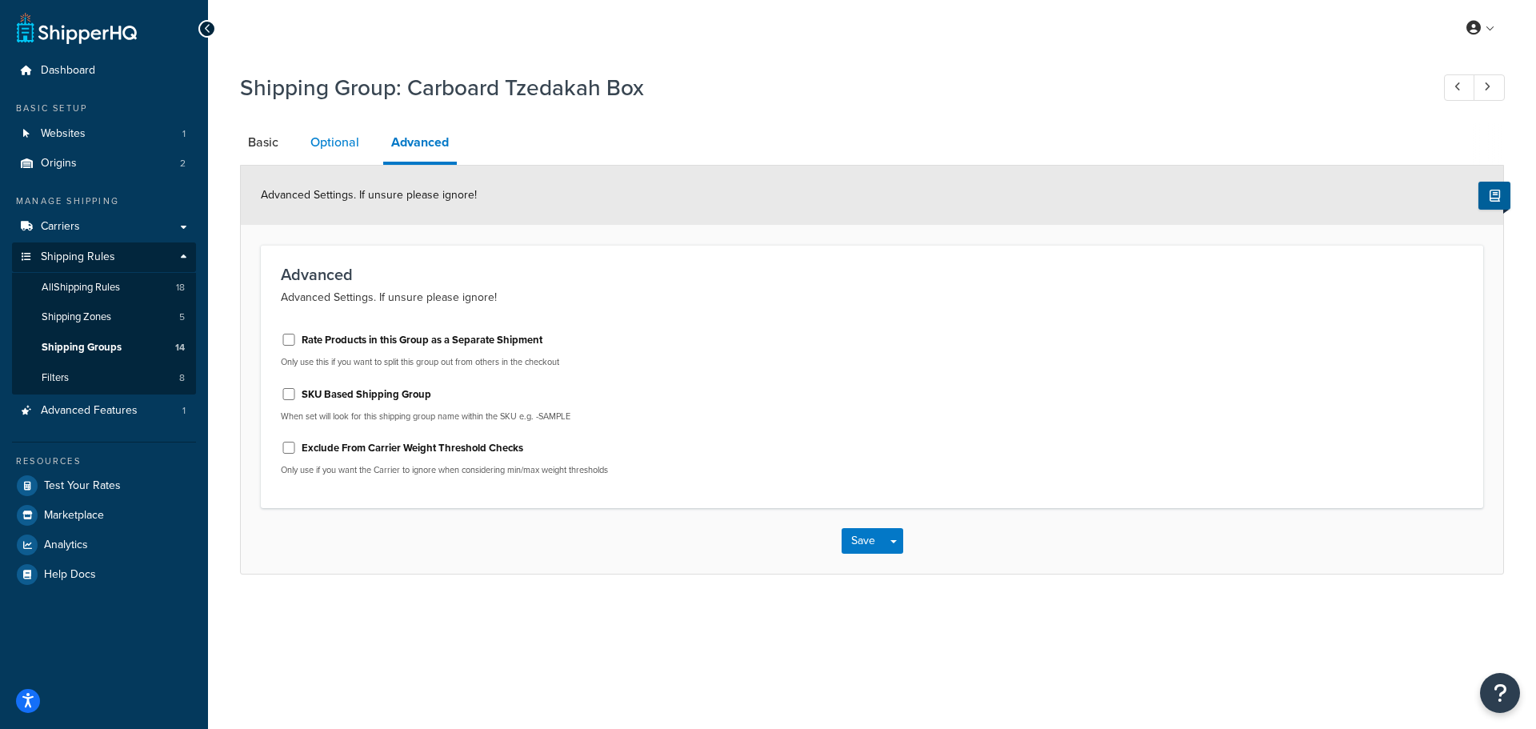
click at [330, 145] on link "Optional" at bounding box center [334, 142] width 65 height 38
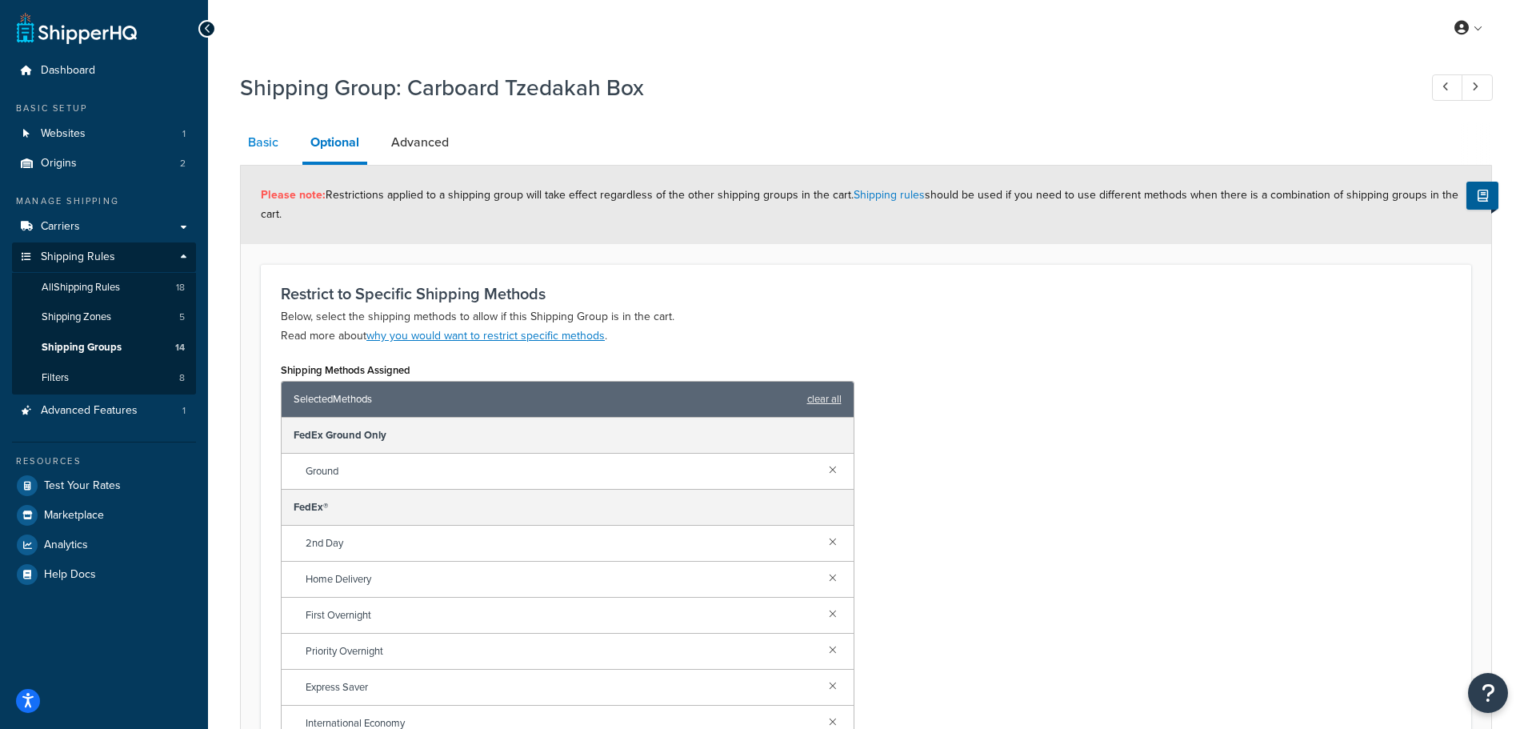
click at [261, 145] on link "Basic" at bounding box center [263, 142] width 46 height 38
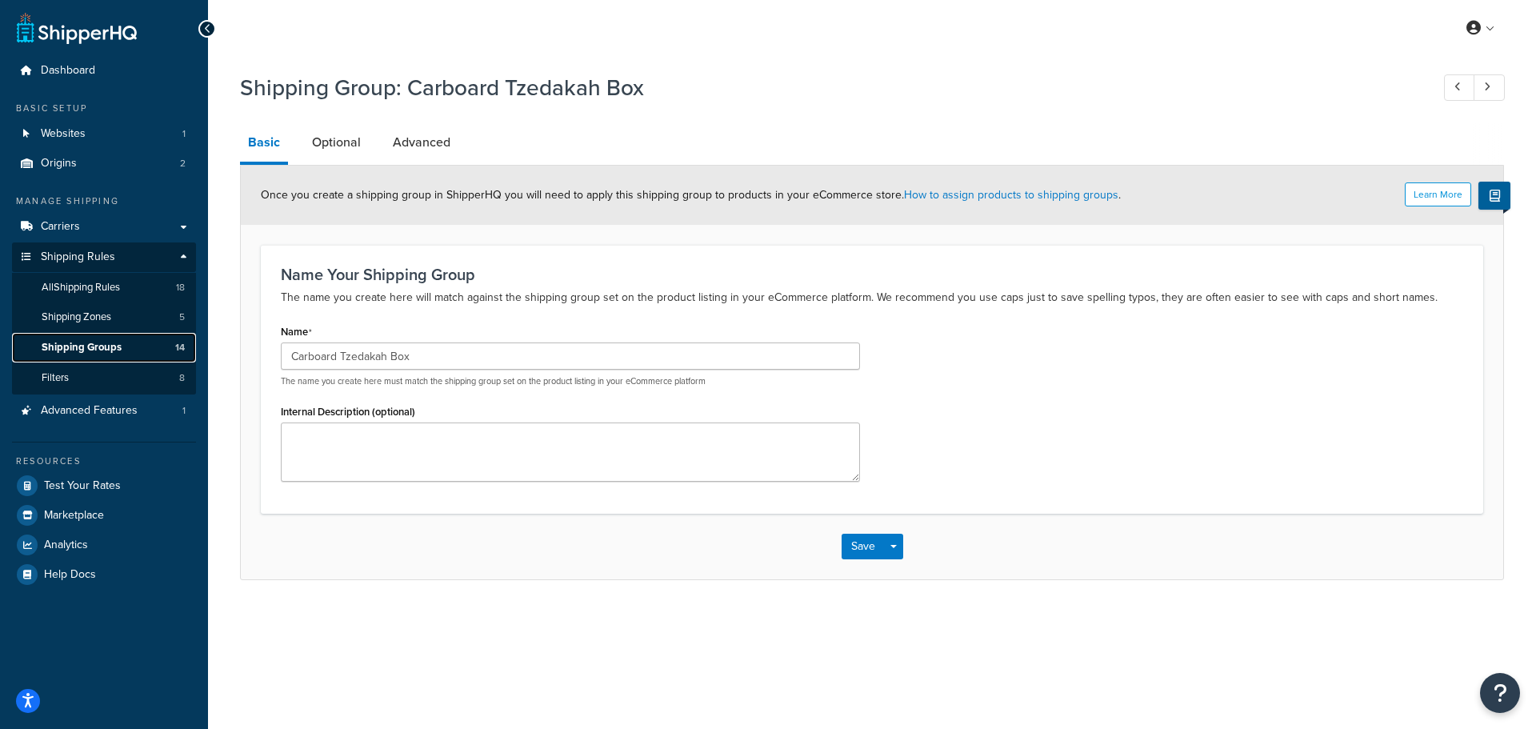
click at [85, 347] on span "Shipping Groups" at bounding box center [82, 348] width 80 height 14
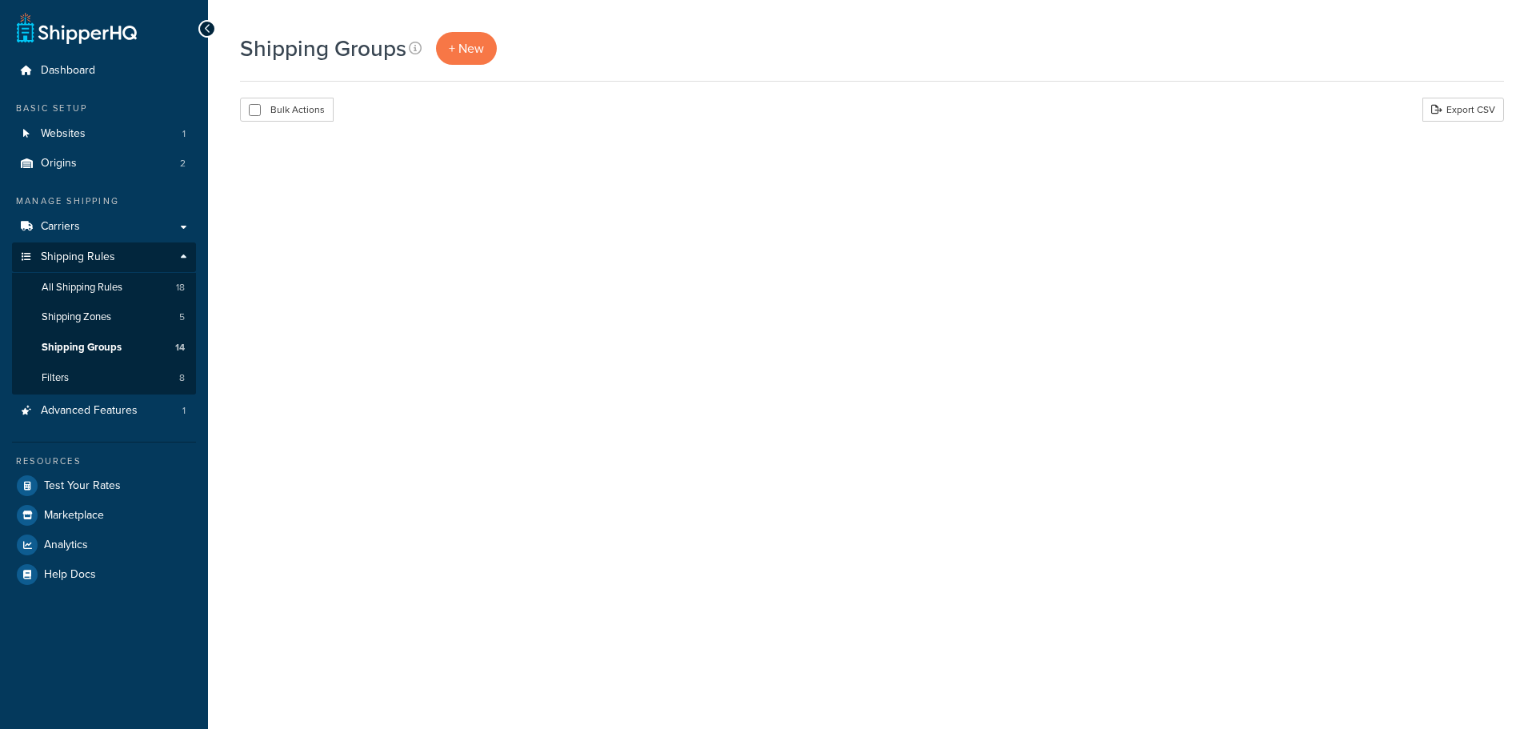
select select "15"
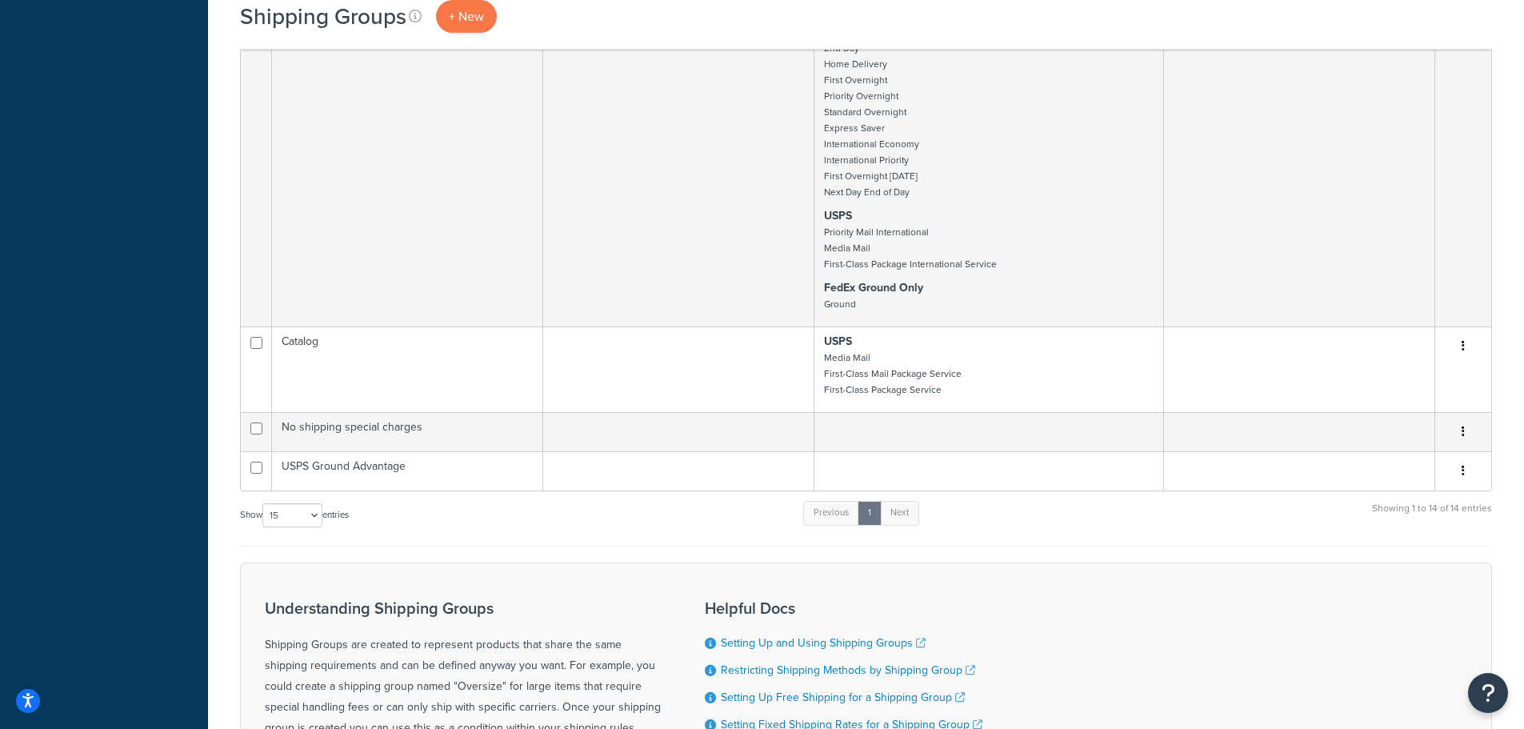
scroll to position [2641, 0]
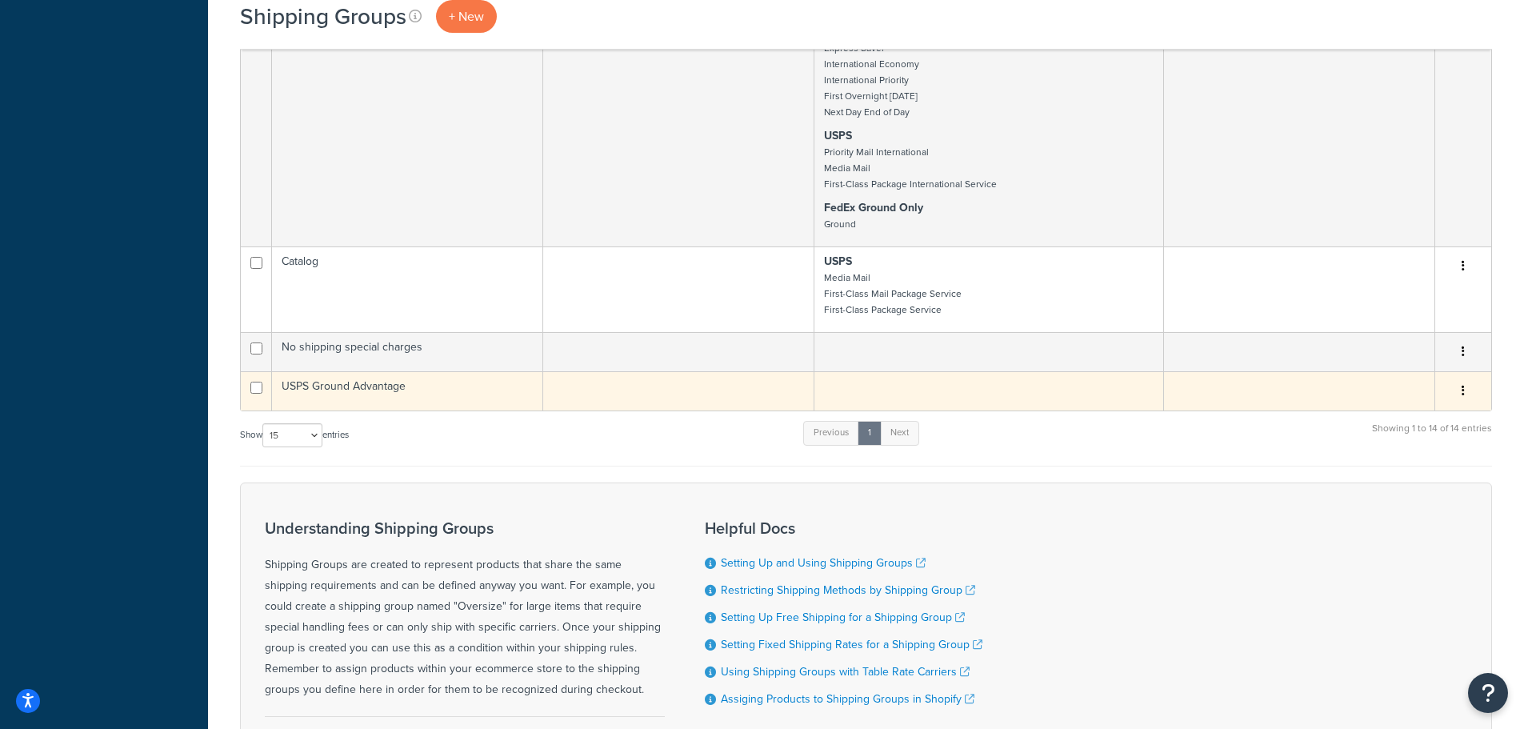
click at [1465, 394] on button "button" at bounding box center [1463, 392] width 22 height 26
click at [371, 381] on td "USPS Ground Advantage" at bounding box center [407, 390] width 271 height 39
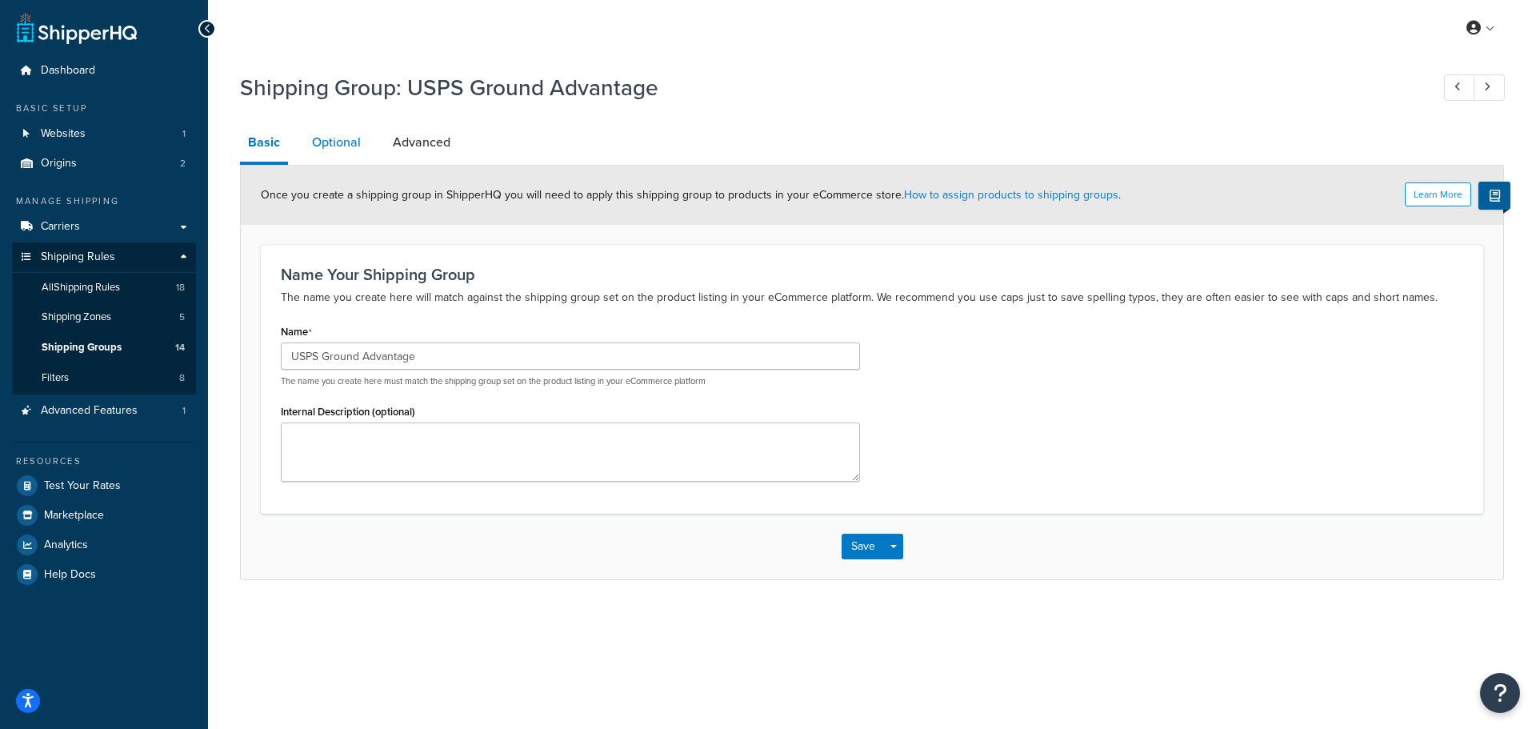
click at [363, 151] on link "Optional" at bounding box center [336, 142] width 65 height 38
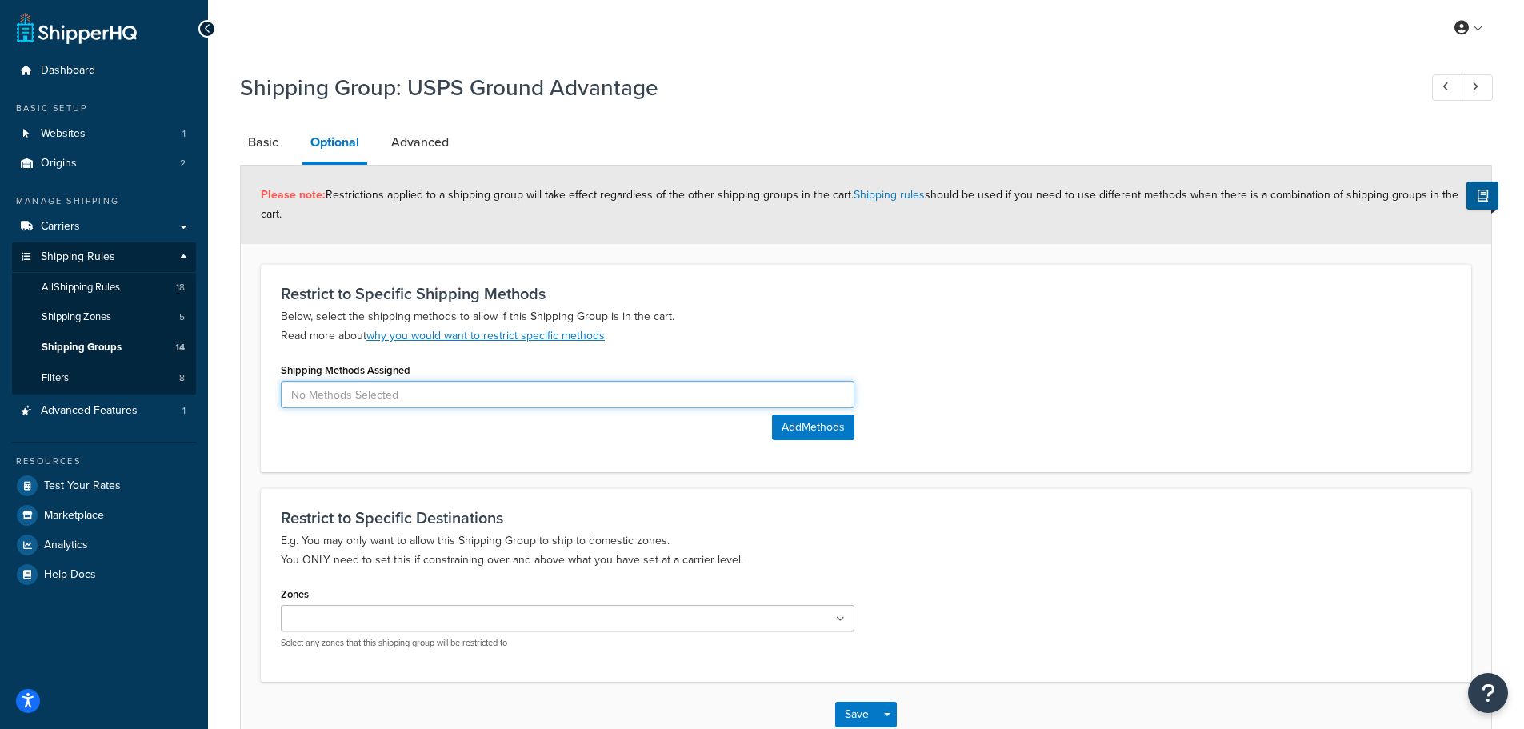
click at [391, 394] on input at bounding box center [568, 394] width 574 height 27
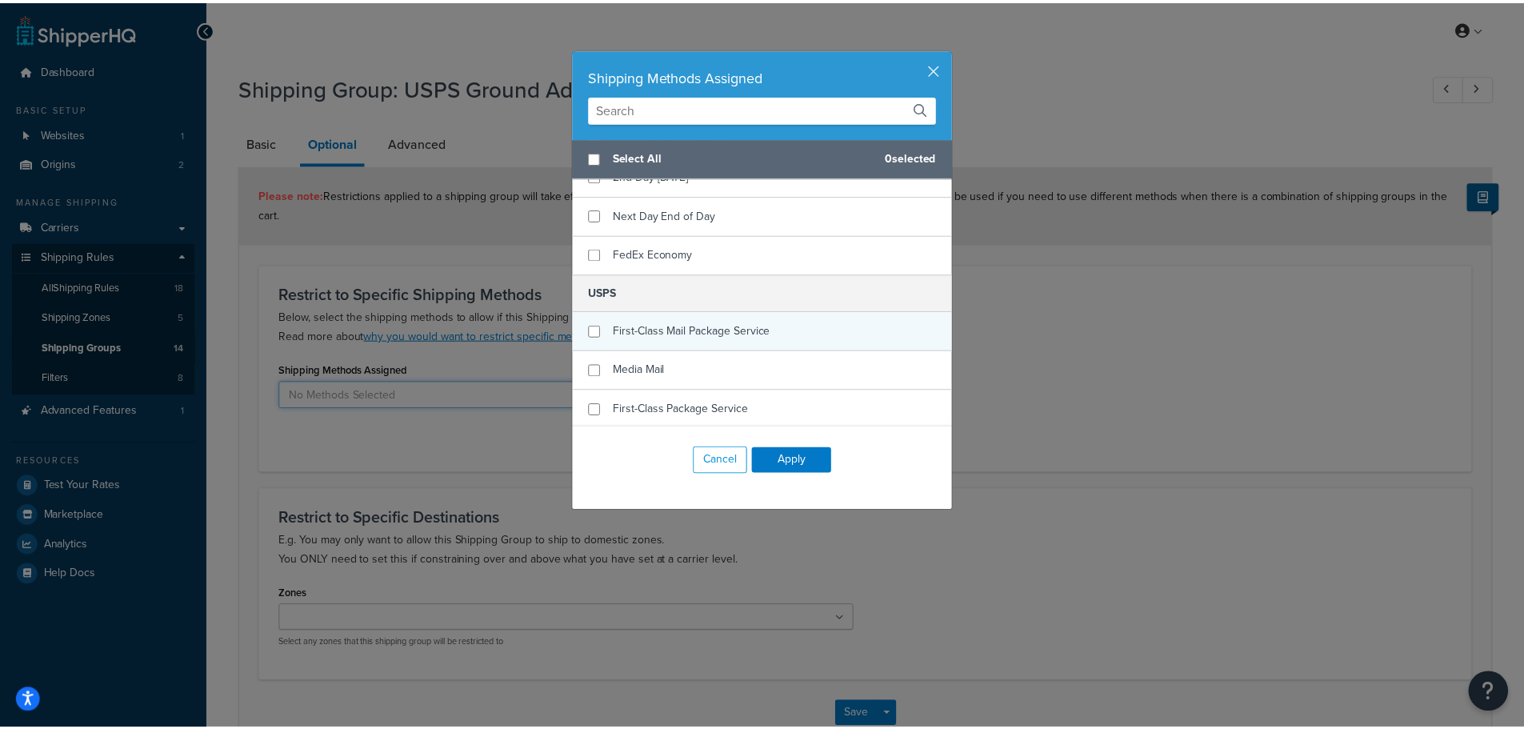
scroll to position [567, 0]
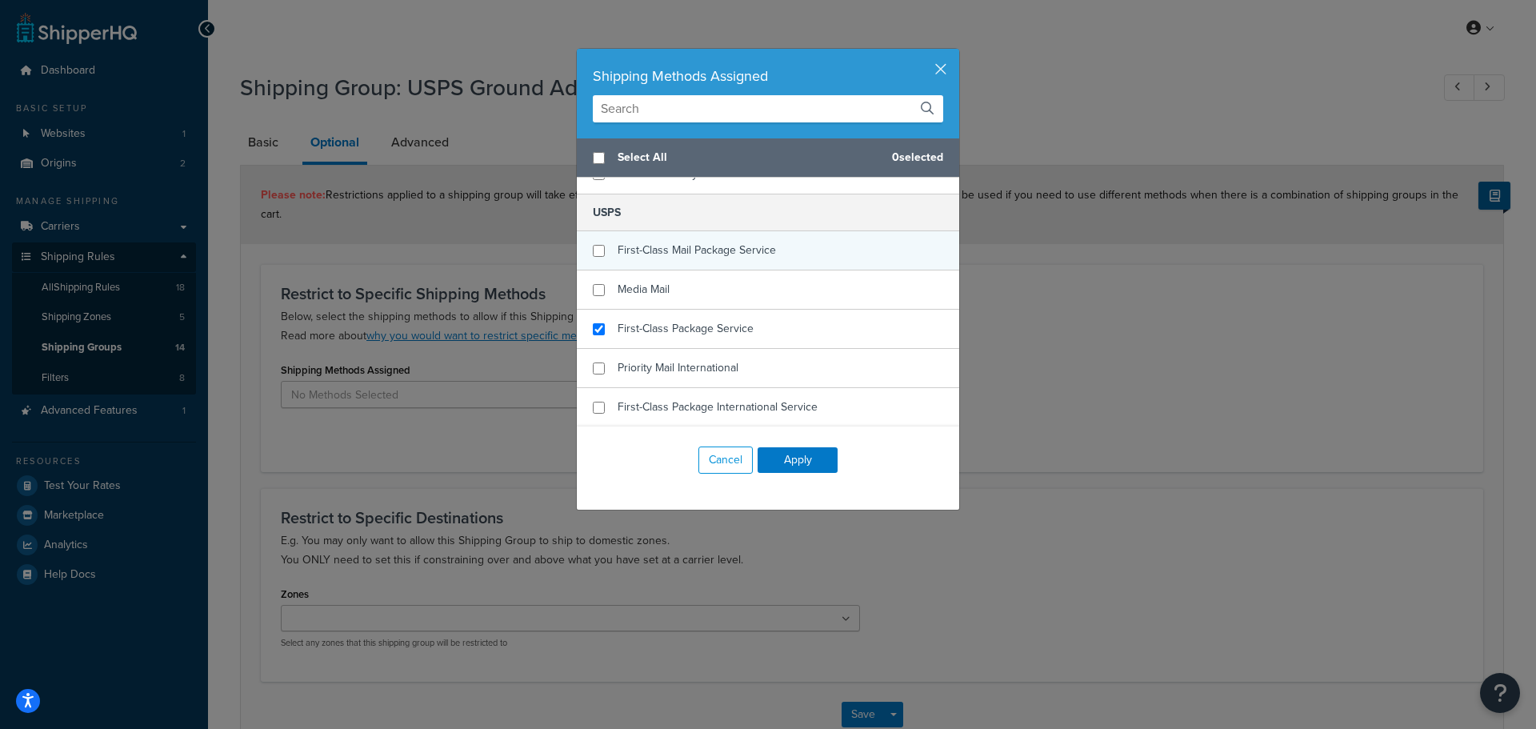
checkbox input "true"
click at [691, 326] on span "First-Class Package Service" at bounding box center [686, 328] width 136 height 17
click at [768, 455] on button "Apply" at bounding box center [798, 460] width 80 height 26
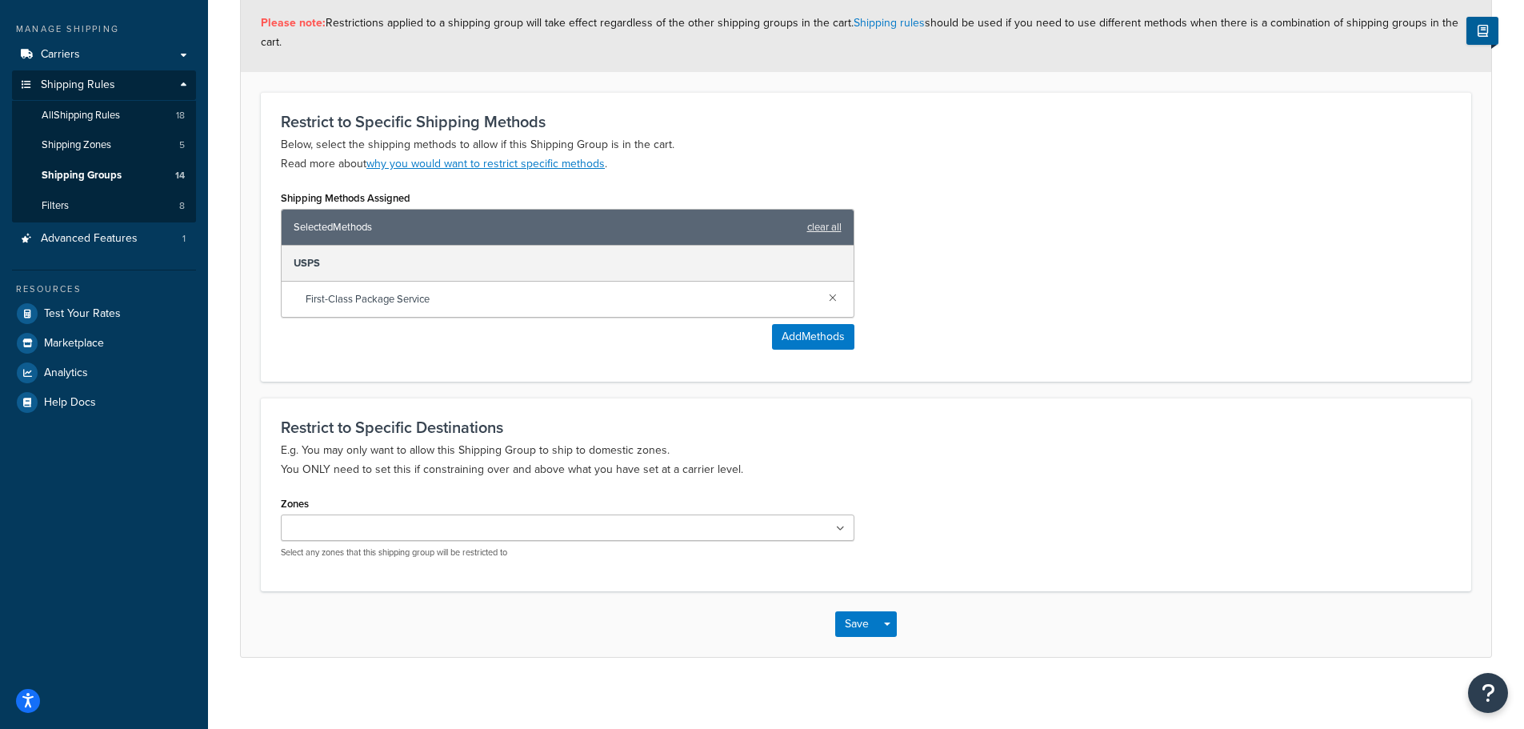
scroll to position [182, 0]
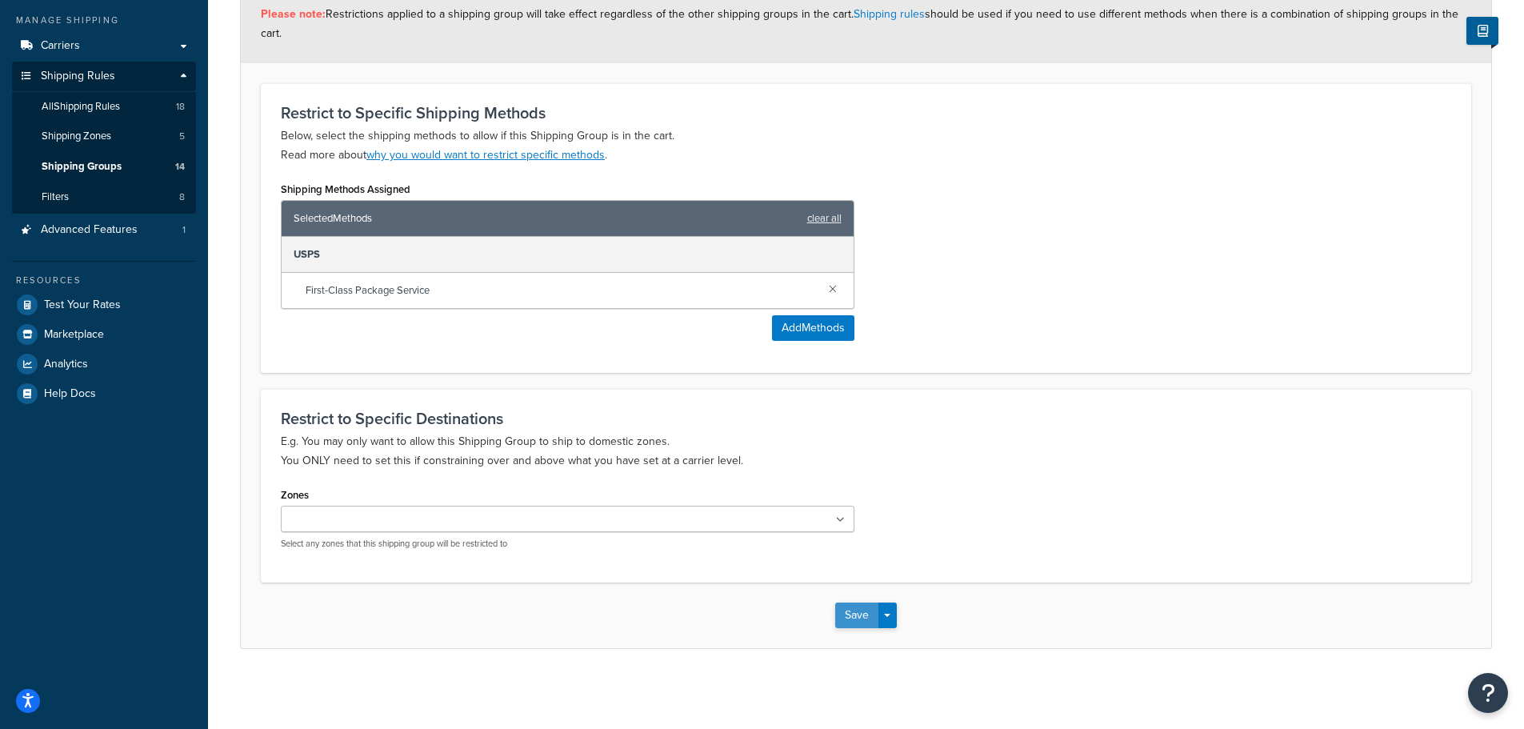
click at [858, 614] on button "Save" at bounding box center [856, 616] width 43 height 26
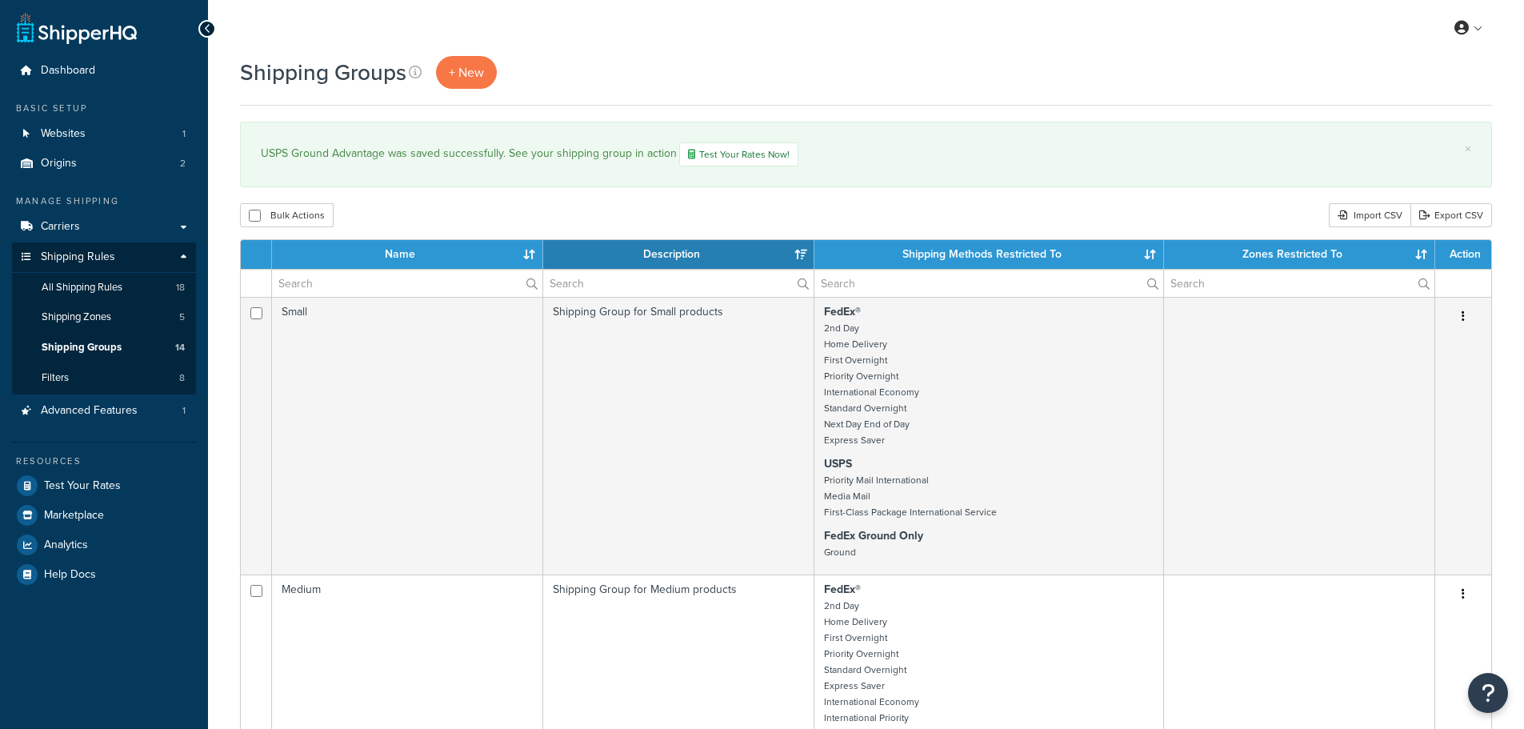
select select "15"
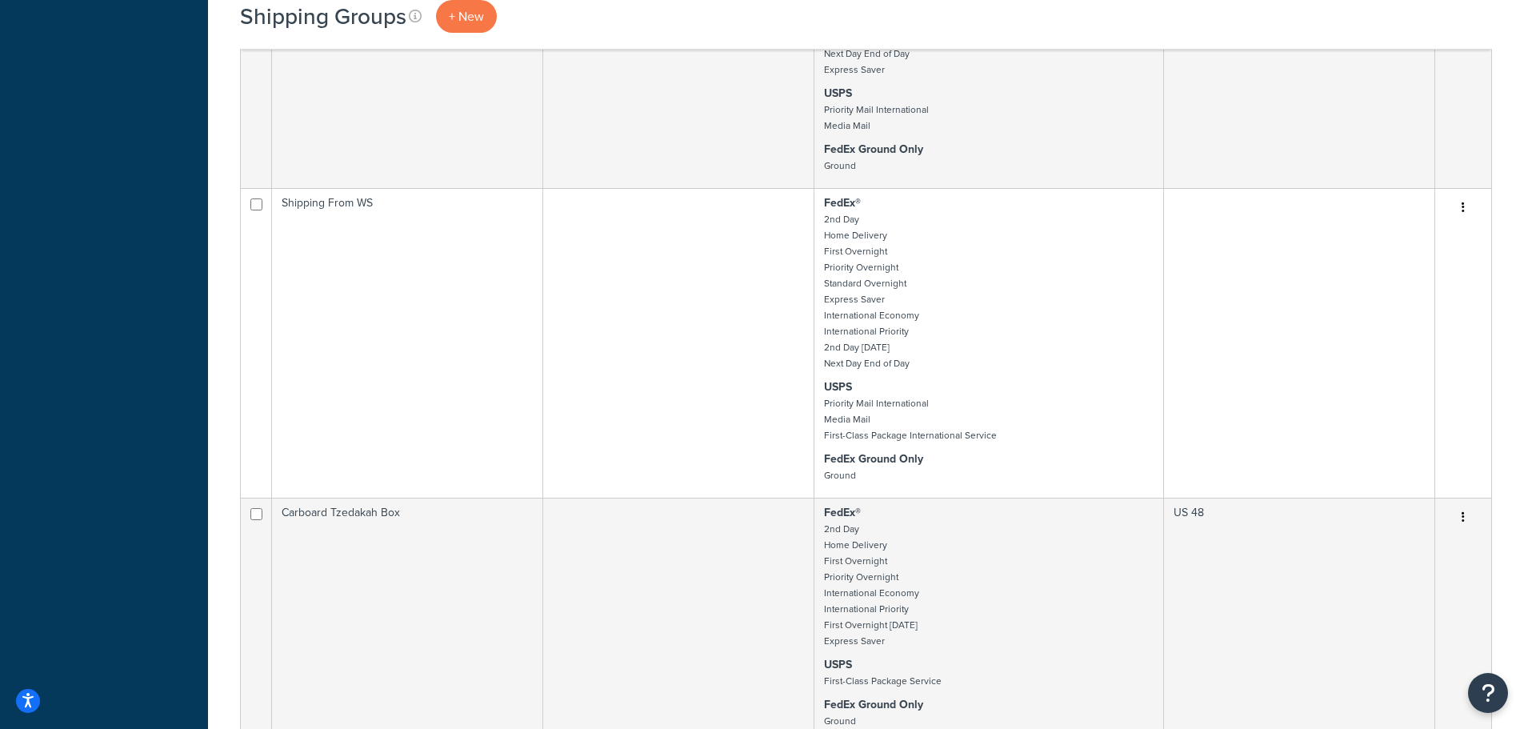
scroll to position [1681, 0]
